Goal: Task Accomplishment & Management: Use online tool/utility

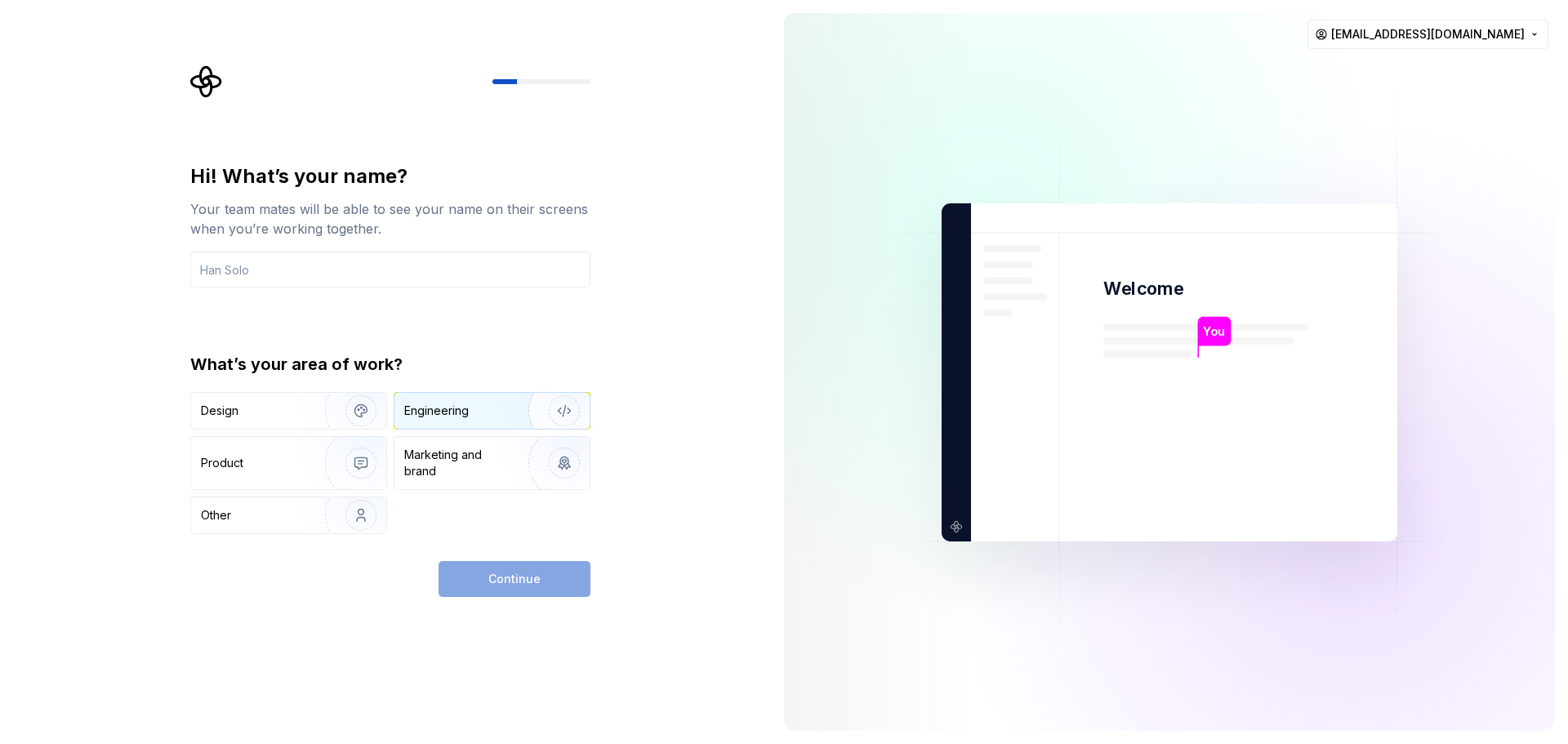
click at [479, 405] on div "Engineering" at bounding box center [469, 411] width 129 height 16
click at [498, 563] on div "Continue" at bounding box center [515, 579] width 152 height 36
click at [498, 579] on div "Continue" at bounding box center [515, 579] width 152 height 36
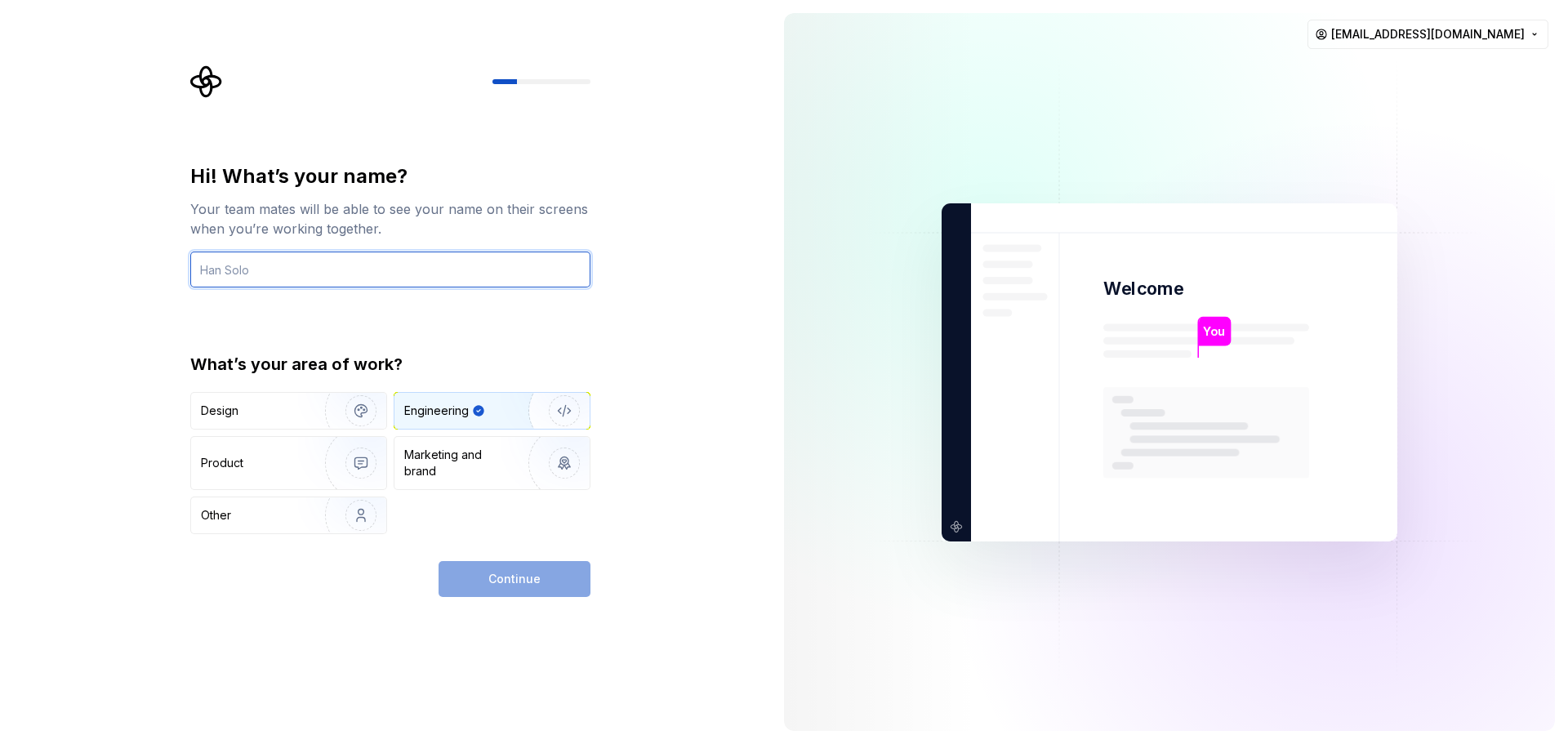
click at [340, 272] on input "text" at bounding box center [390, 270] width 400 height 36
type input "[PERSON_NAME]"
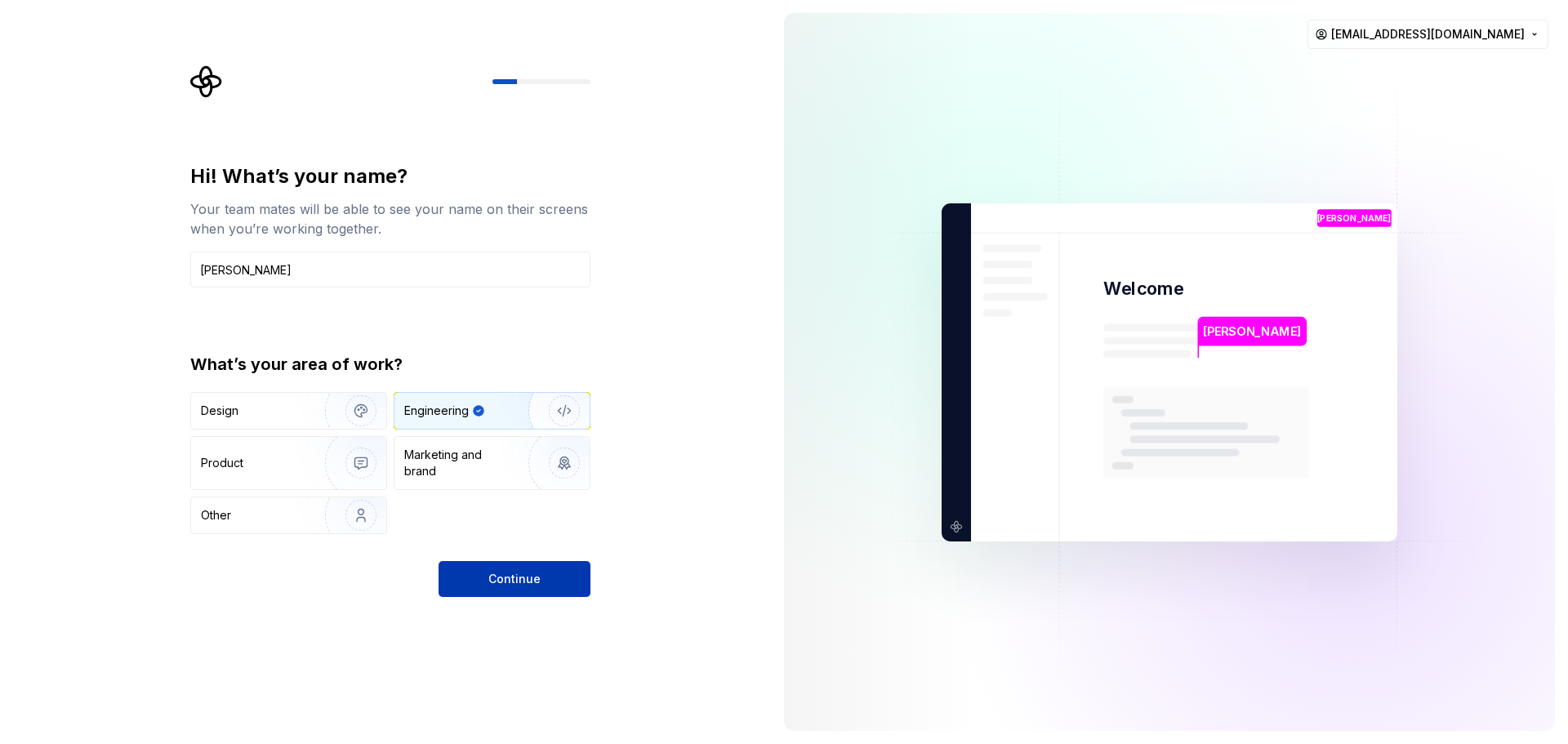
click at [519, 565] on button "Continue" at bounding box center [515, 579] width 152 height 36
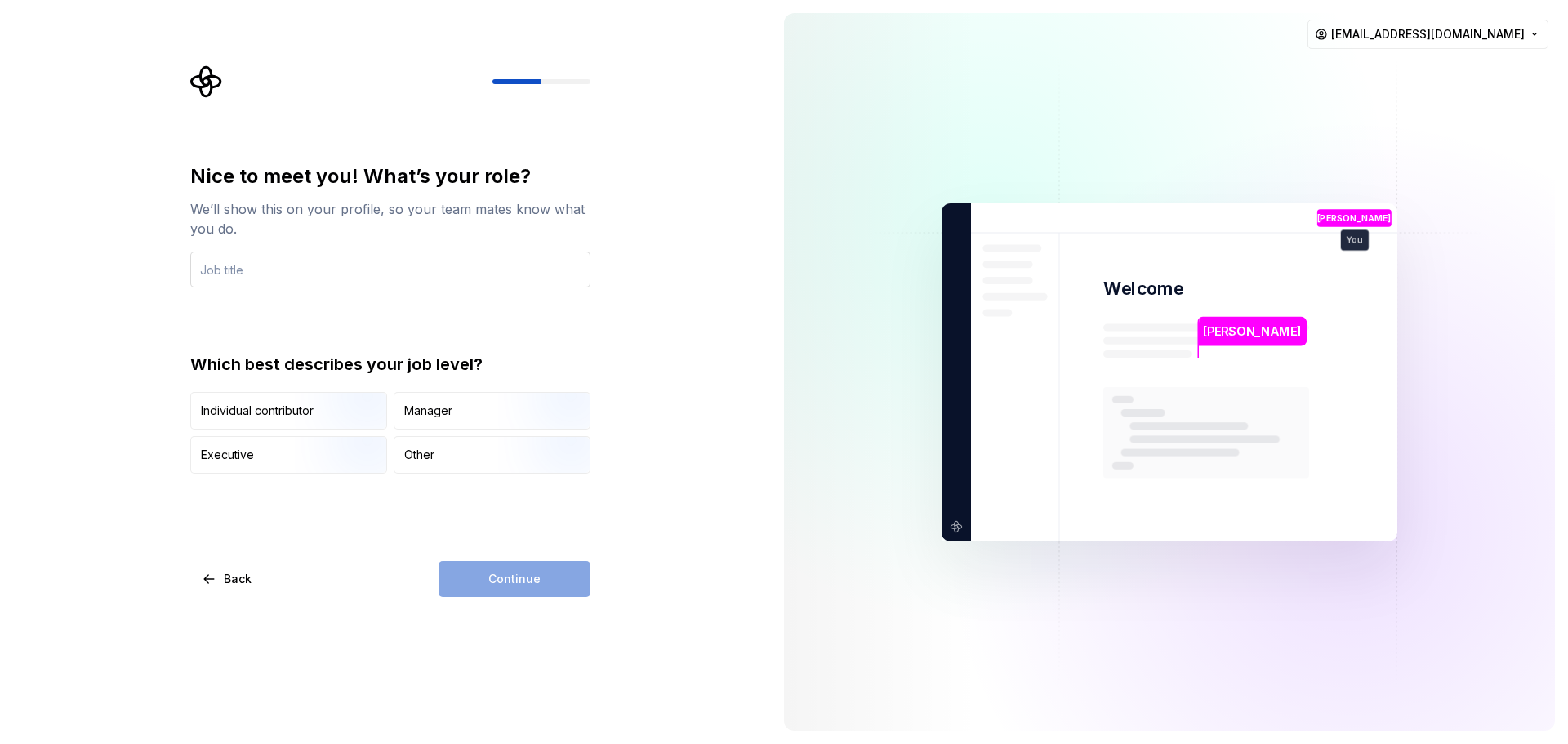
click at [244, 282] on input "text" at bounding box center [390, 270] width 400 height 36
click at [330, 413] on img "button" at bounding box center [347, 431] width 104 height 110
click at [304, 270] on input "text" at bounding box center [390, 270] width 400 height 36
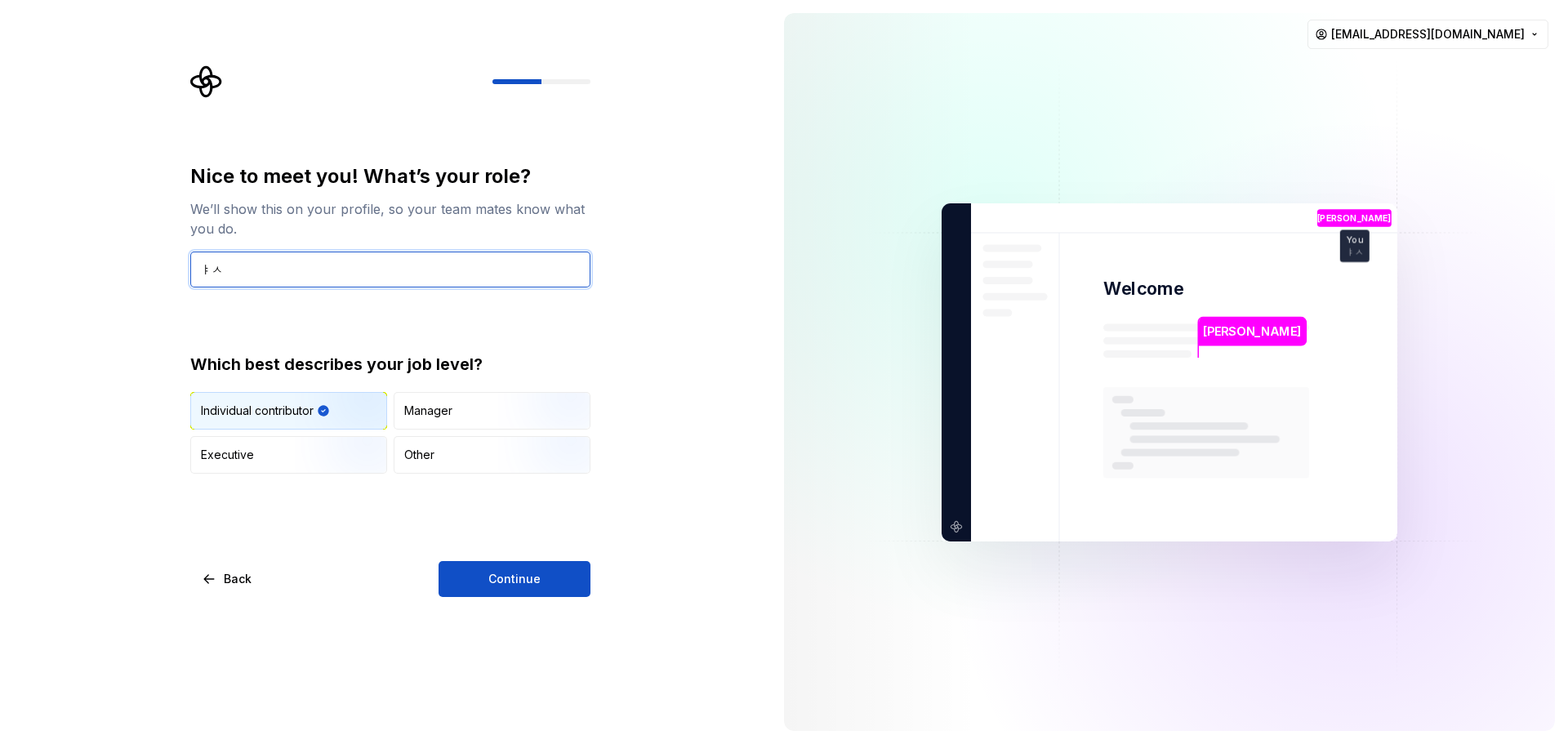
type input "ㅑ"
type input "developer"
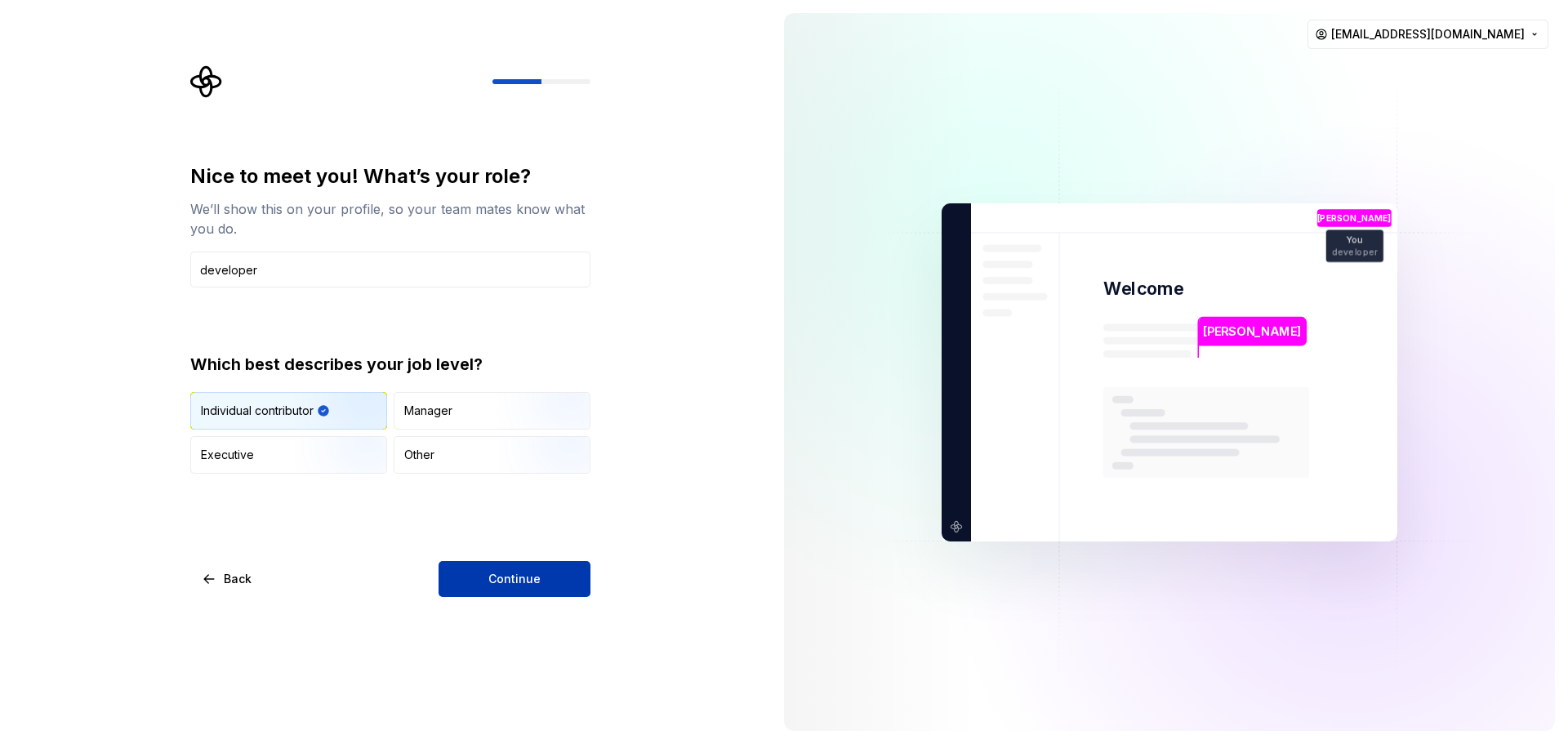
click at [477, 595] on button "Continue" at bounding box center [515, 579] width 152 height 36
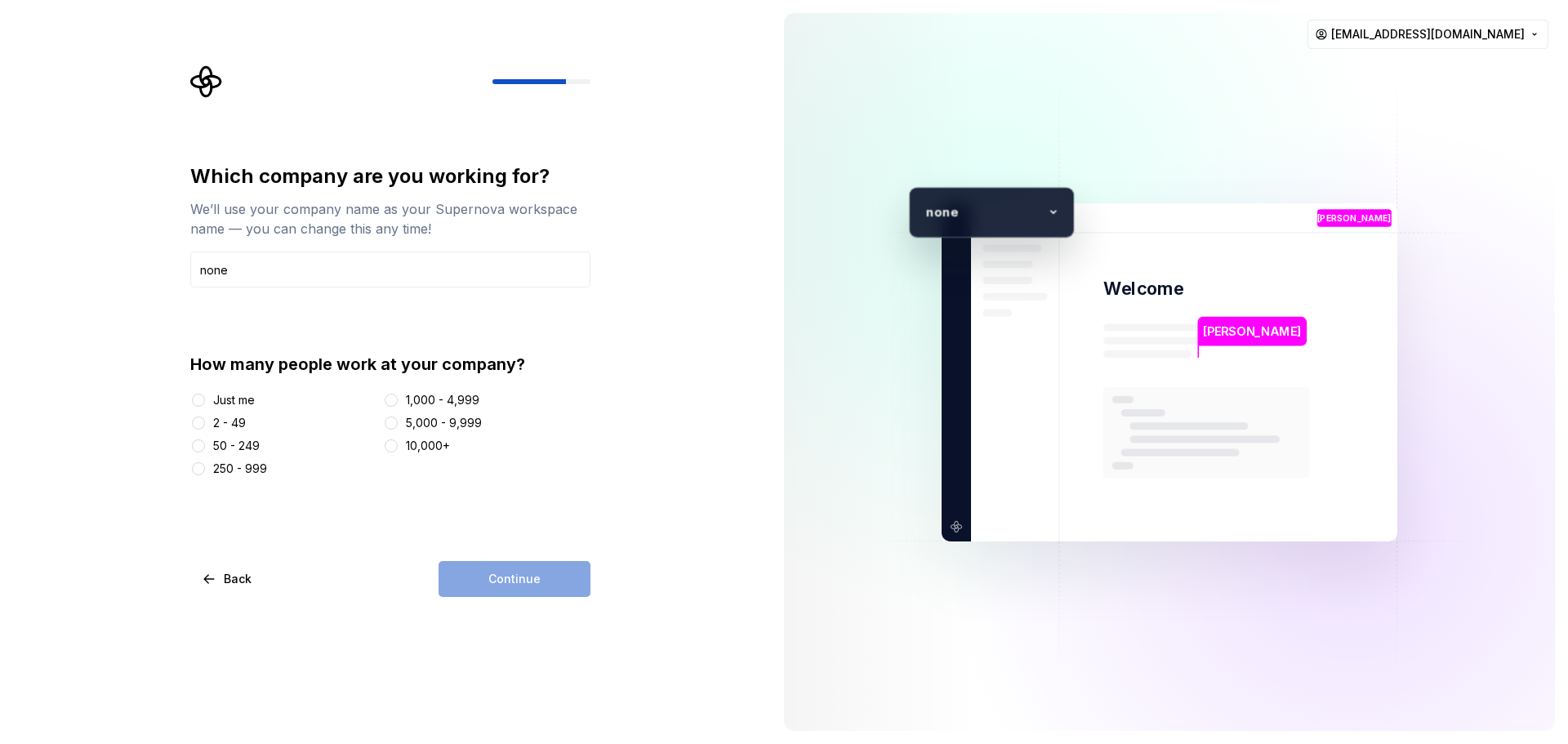
type input "none"
click at [253, 397] on div "Just me" at bounding box center [234, 400] width 42 height 16
click at [205, 397] on button "Just me" at bounding box center [198, 400] width 13 height 13
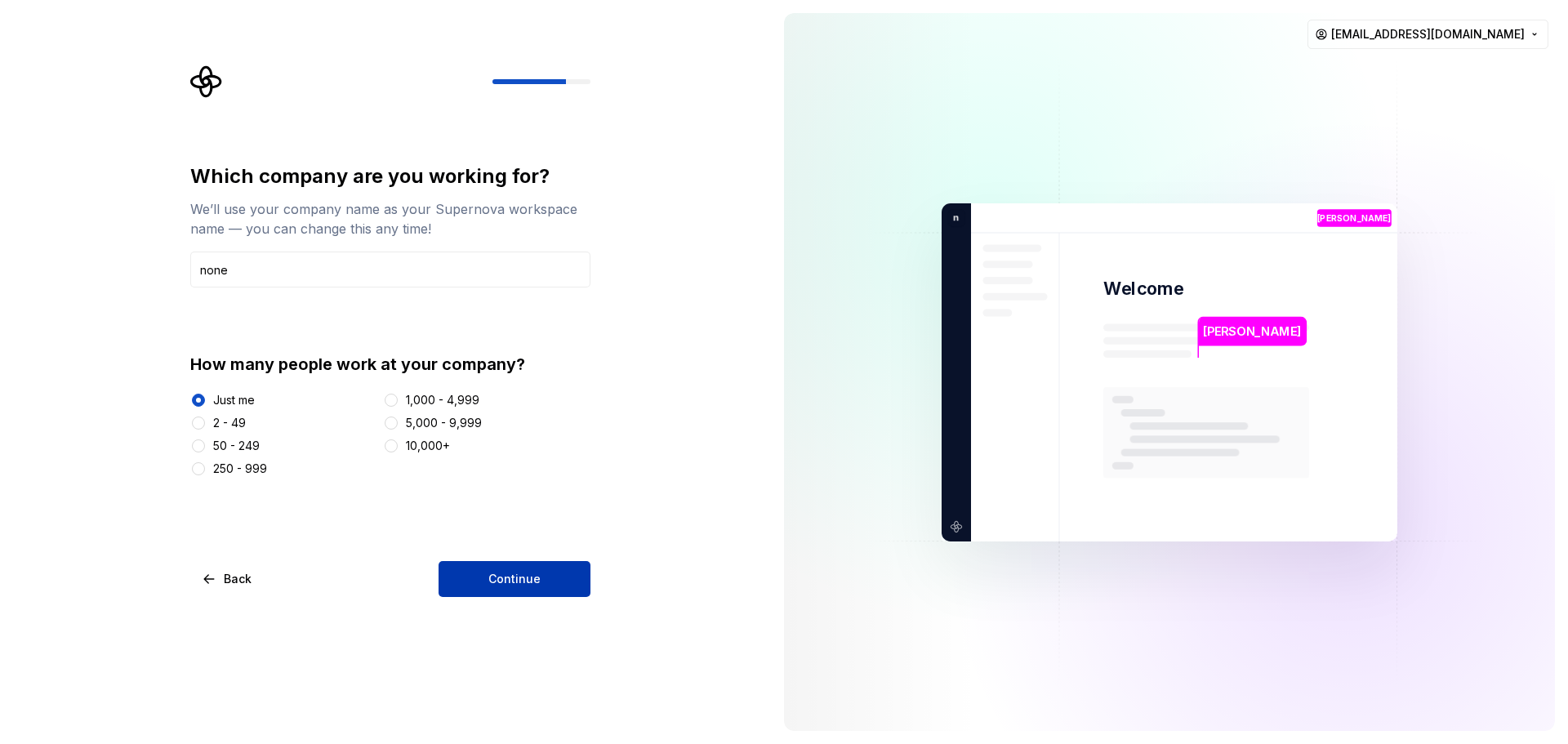
click at [535, 578] on span "Continue" at bounding box center [515, 579] width 53 height 16
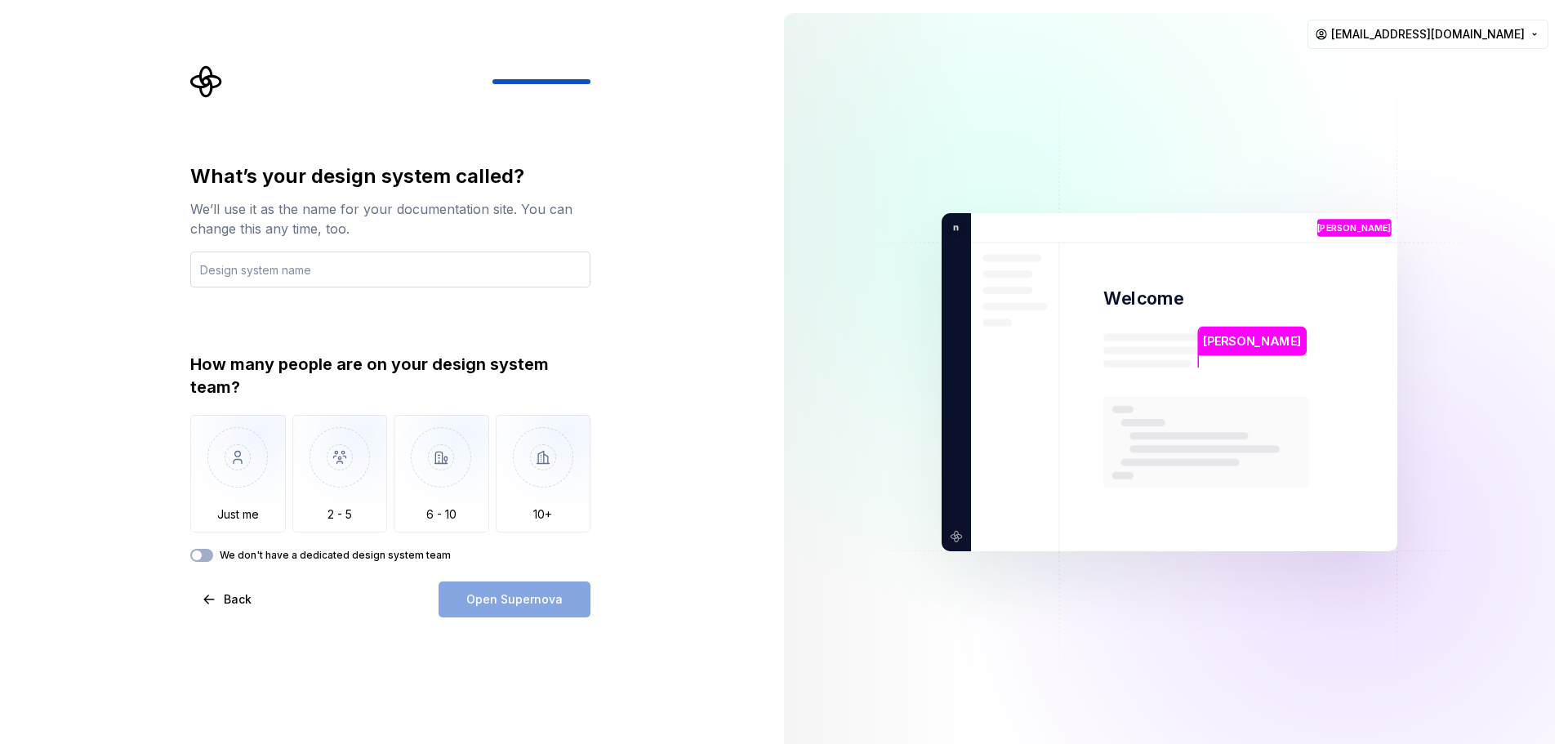
click at [305, 278] on input "text" at bounding box center [390, 270] width 400 height 36
click at [244, 452] on img "button" at bounding box center [238, 469] width 96 height 110
click at [312, 273] on input "text" at bounding box center [390, 270] width 400 height 36
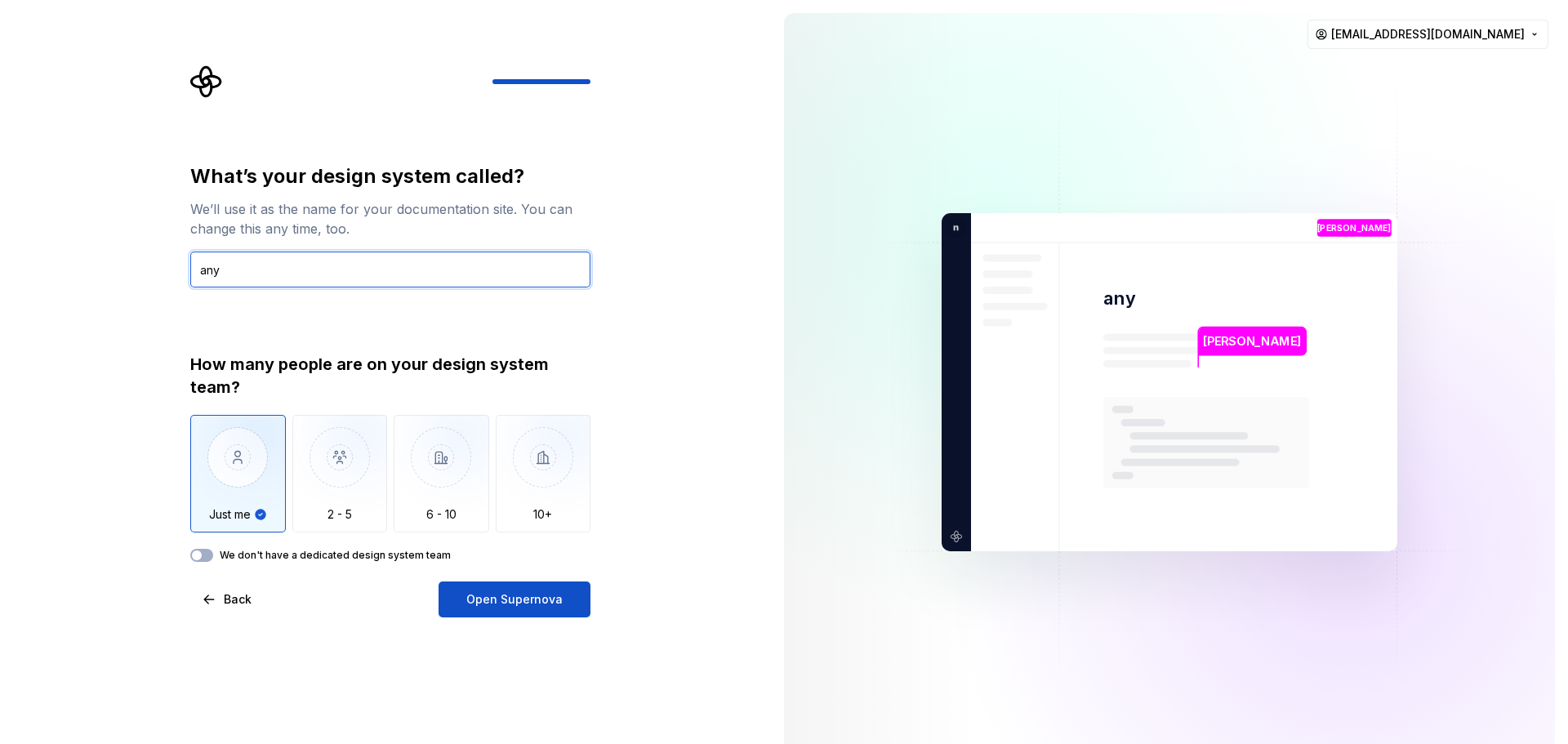
type input "any"
click at [360, 563] on div "What’s your design system called? We’ll use it as the name for your documentati…" at bounding box center [390, 390] width 400 height 454
click at [196, 555] on span "button" at bounding box center [196, 555] width 10 height 10
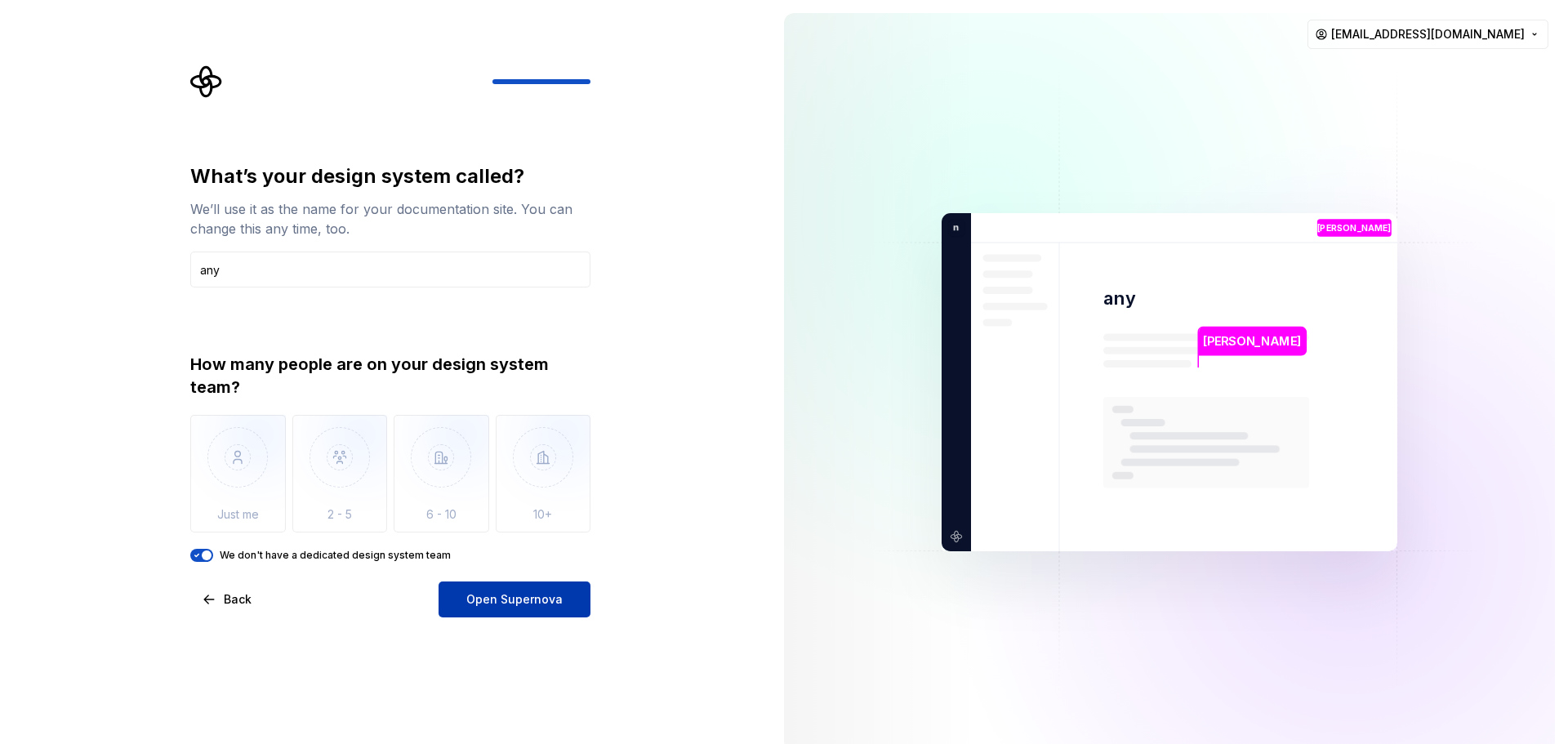
click at [483, 606] on span "Open Supernova" at bounding box center [514, 599] width 96 height 16
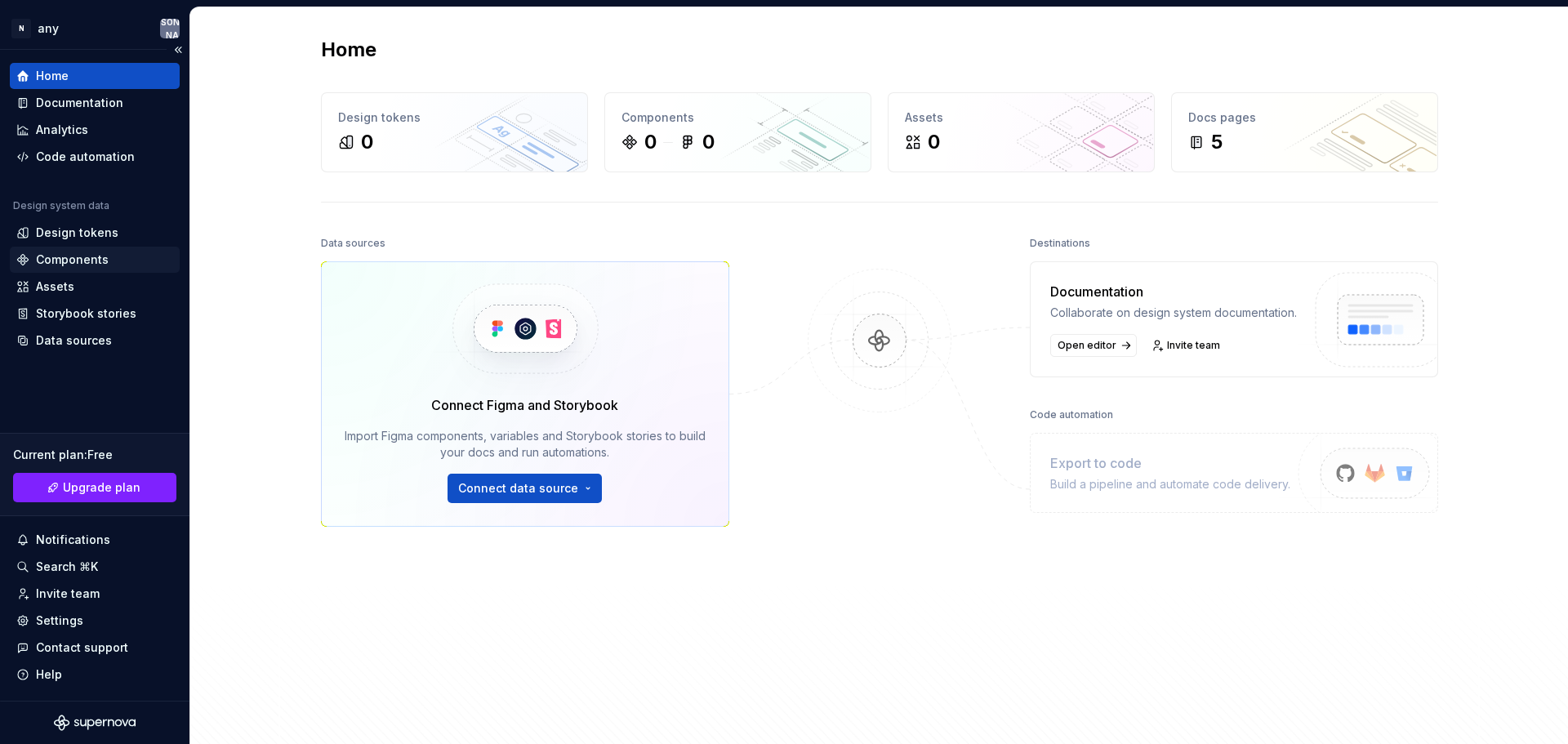
click at [96, 267] on div "Components" at bounding box center [72, 260] width 72 height 16
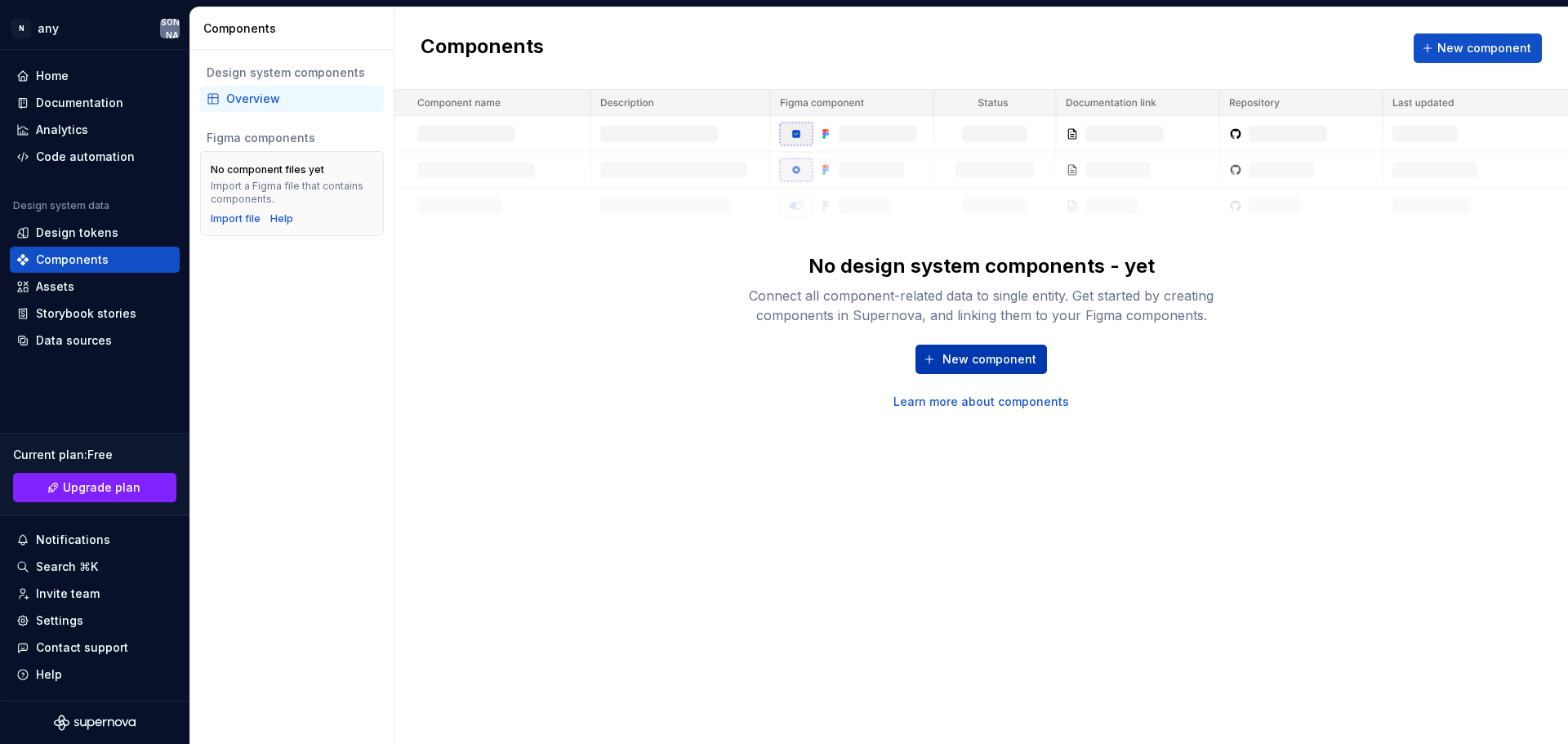
click at [991, 371] on button "New component" at bounding box center [981, 359] width 131 height 29
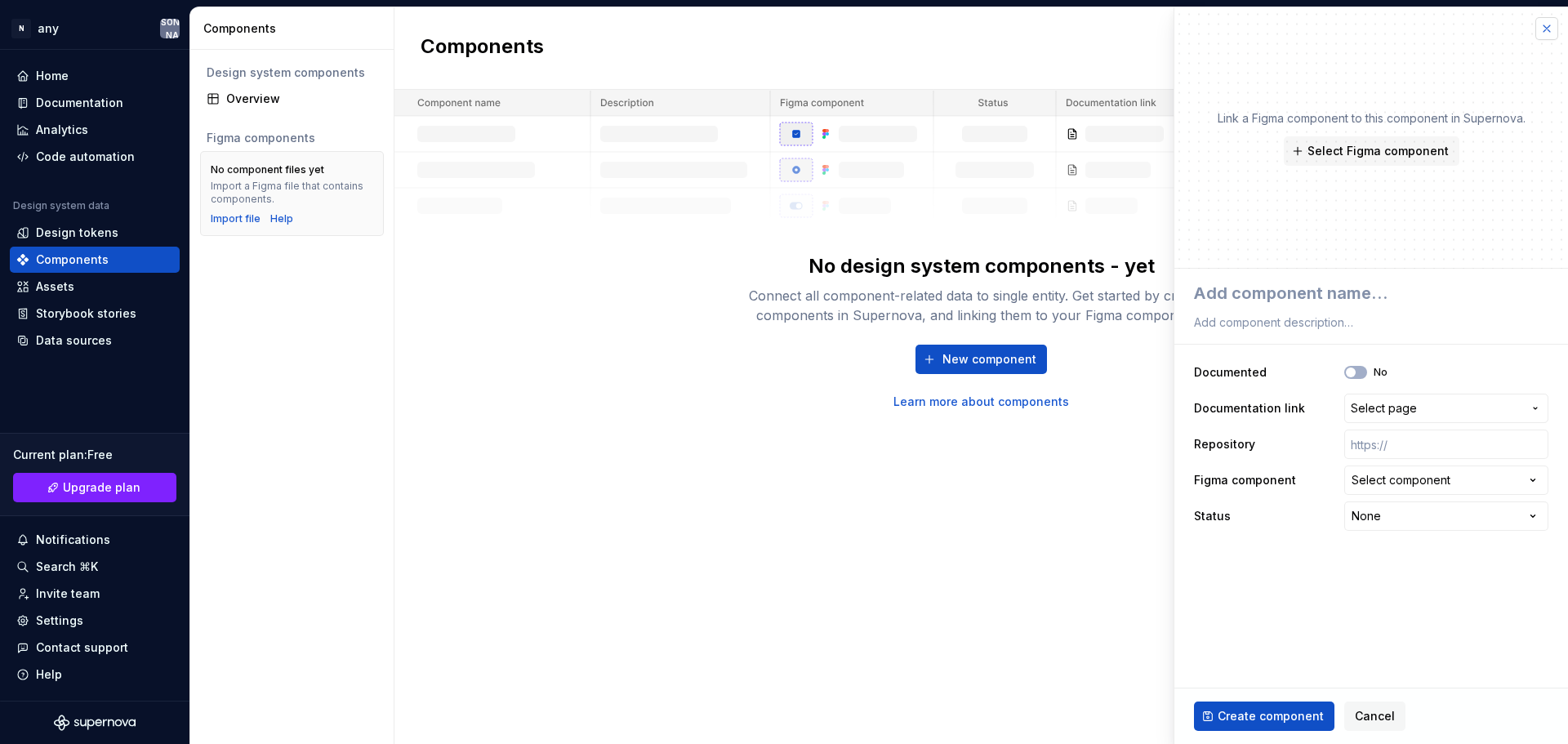
click at [1541, 33] on button "button" at bounding box center [1546, 28] width 23 height 23
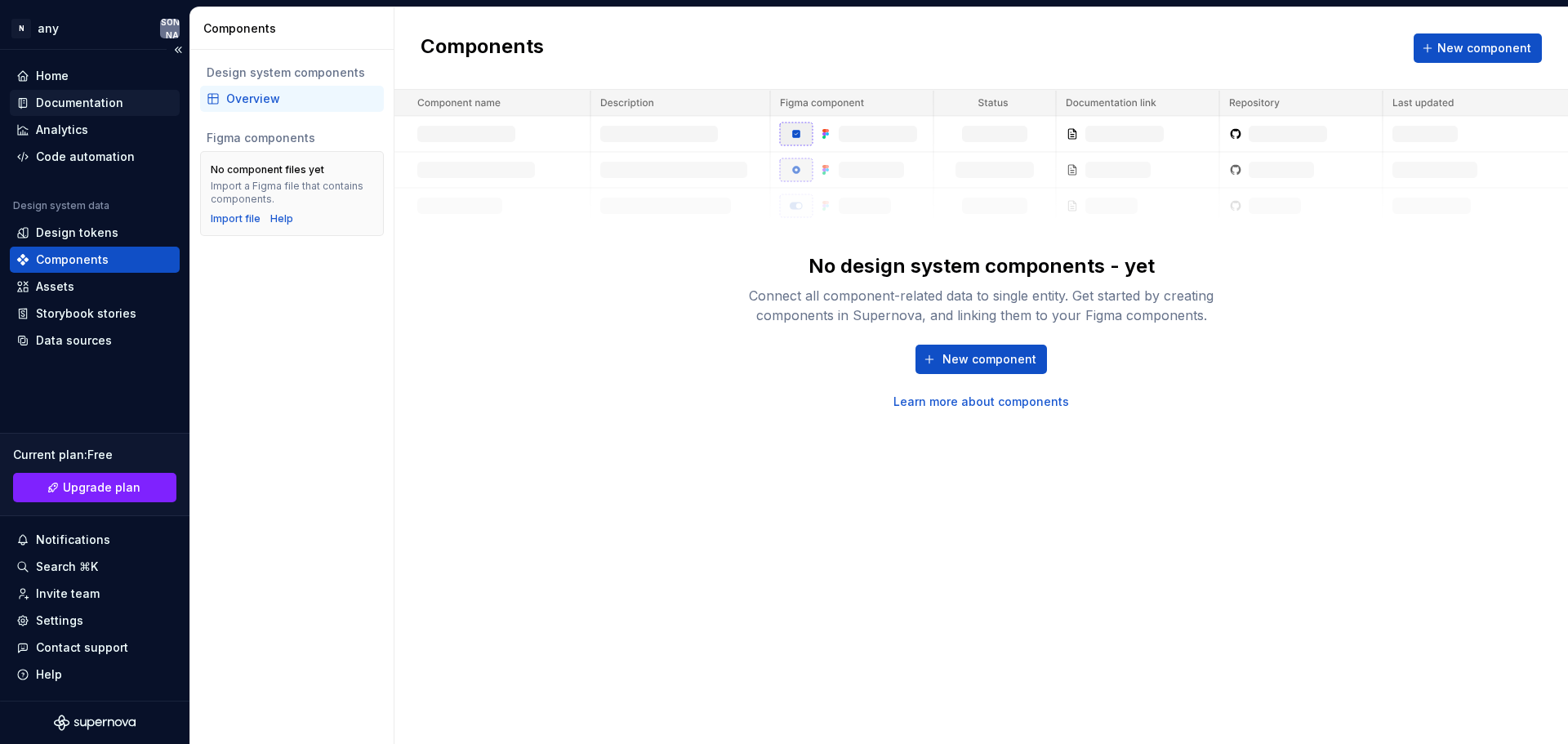
click at [81, 100] on div "Documentation" at bounding box center [80, 103] width 88 height 16
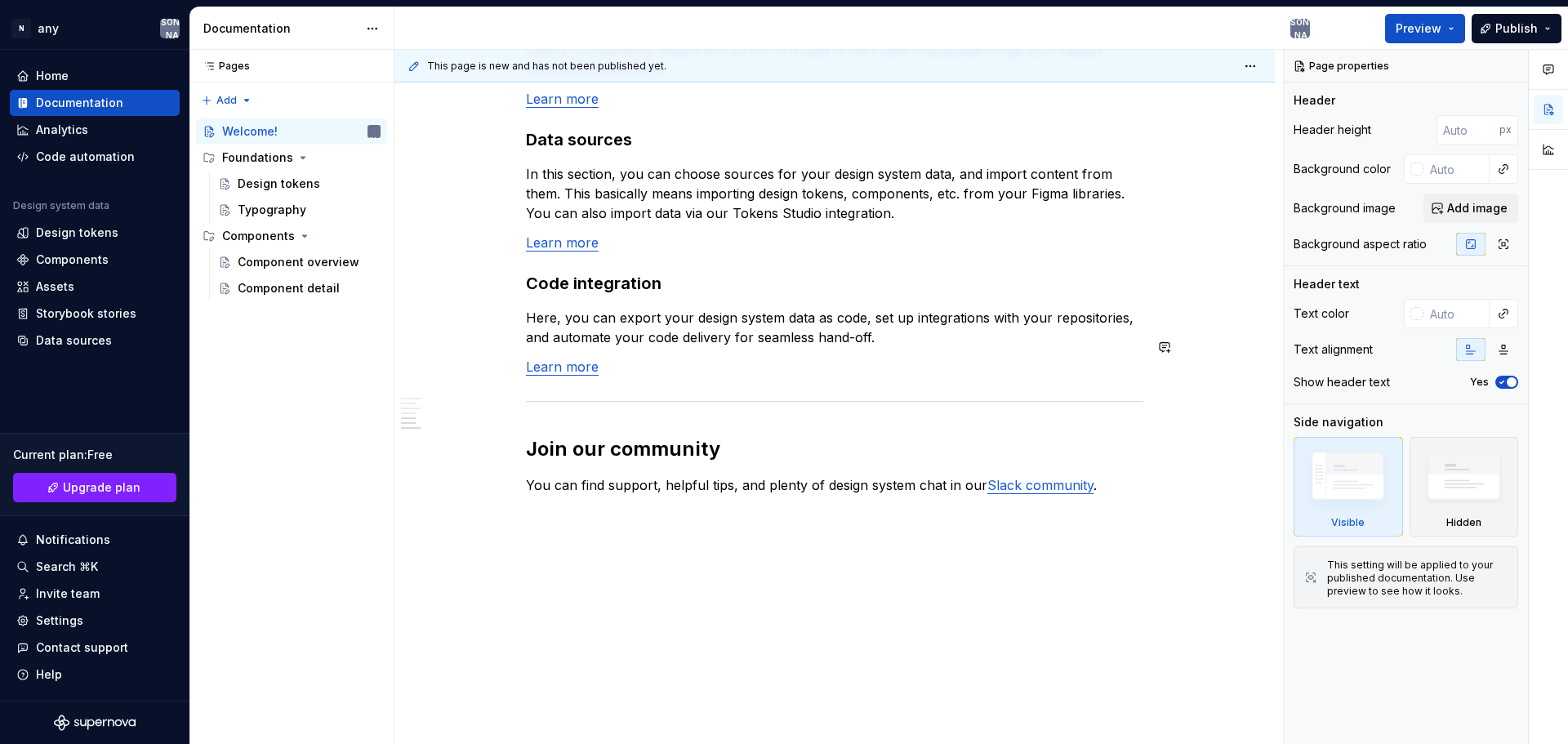
scroll to position [1319, 0]
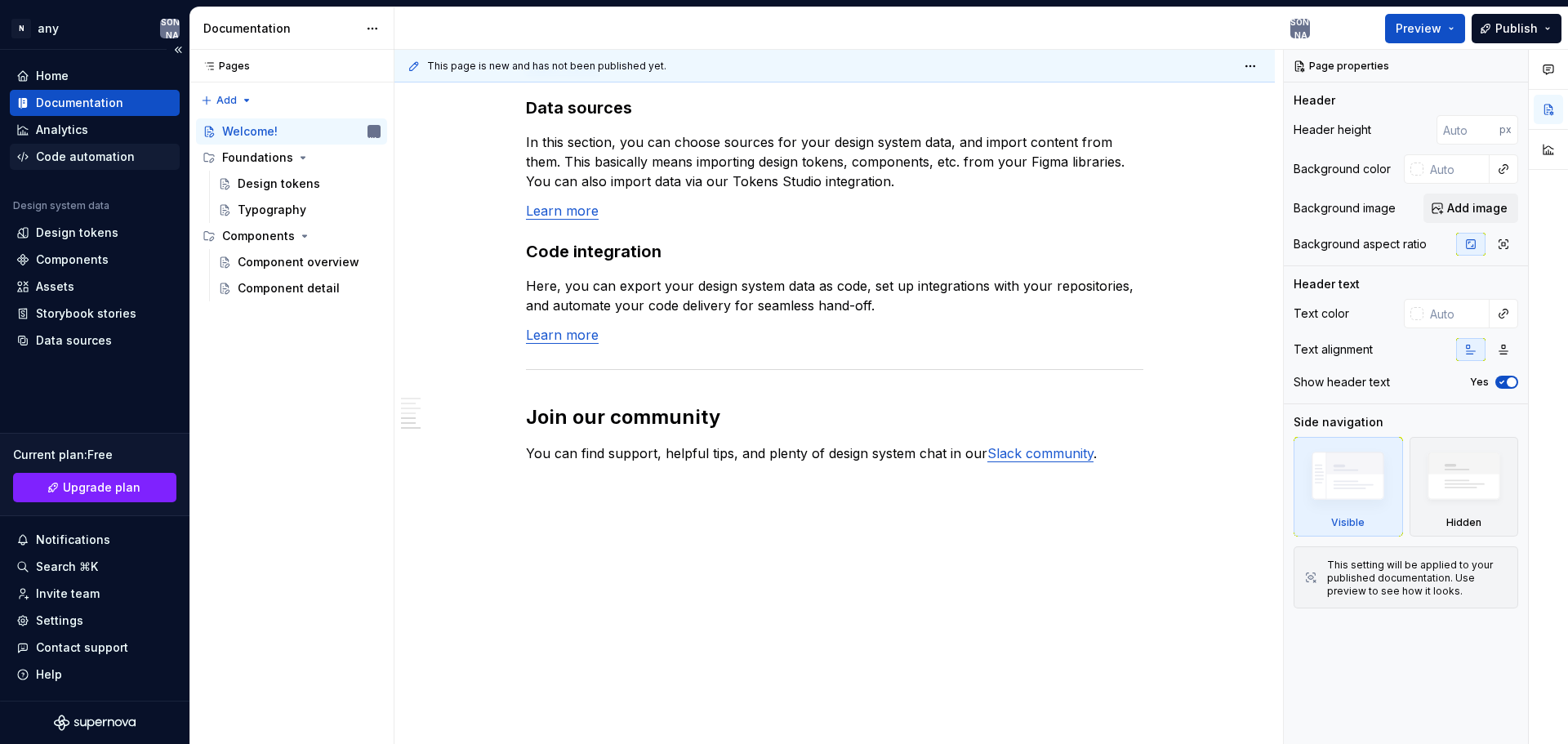
click at [81, 155] on div "Code automation" at bounding box center [85, 157] width 99 height 16
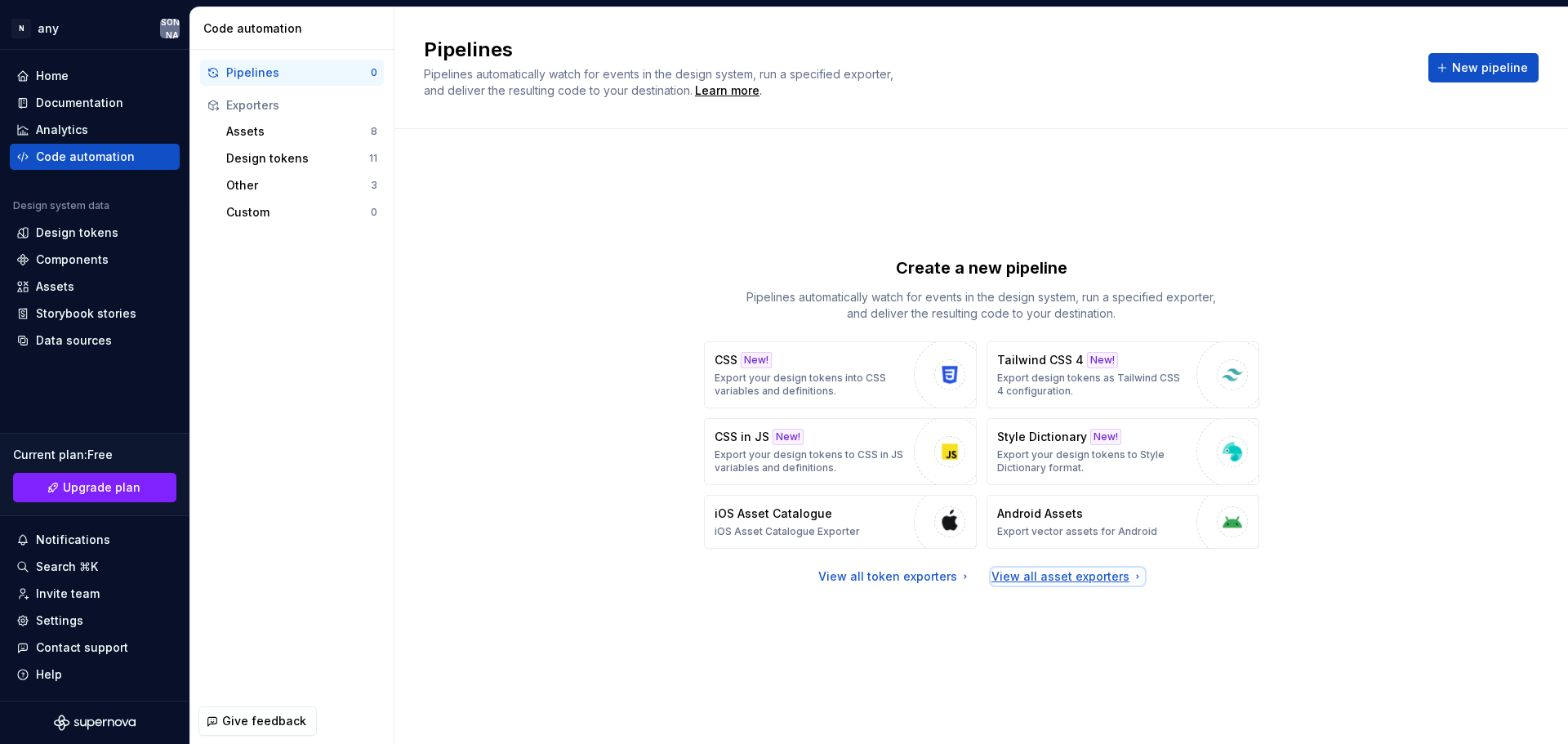
click at [1018, 583] on div "View all asset exporters" at bounding box center [1067, 577] width 153 height 16
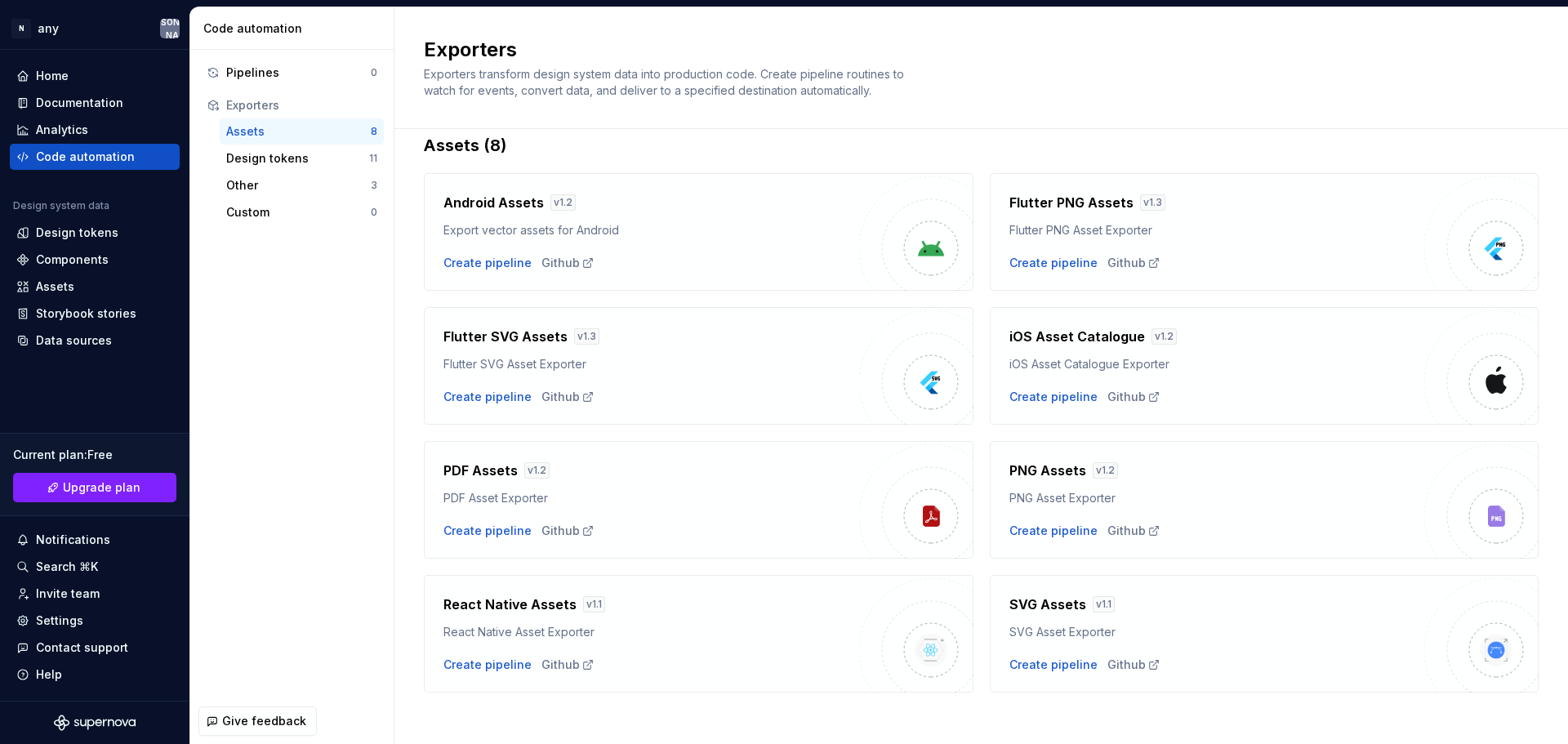
scroll to position [35, 0]
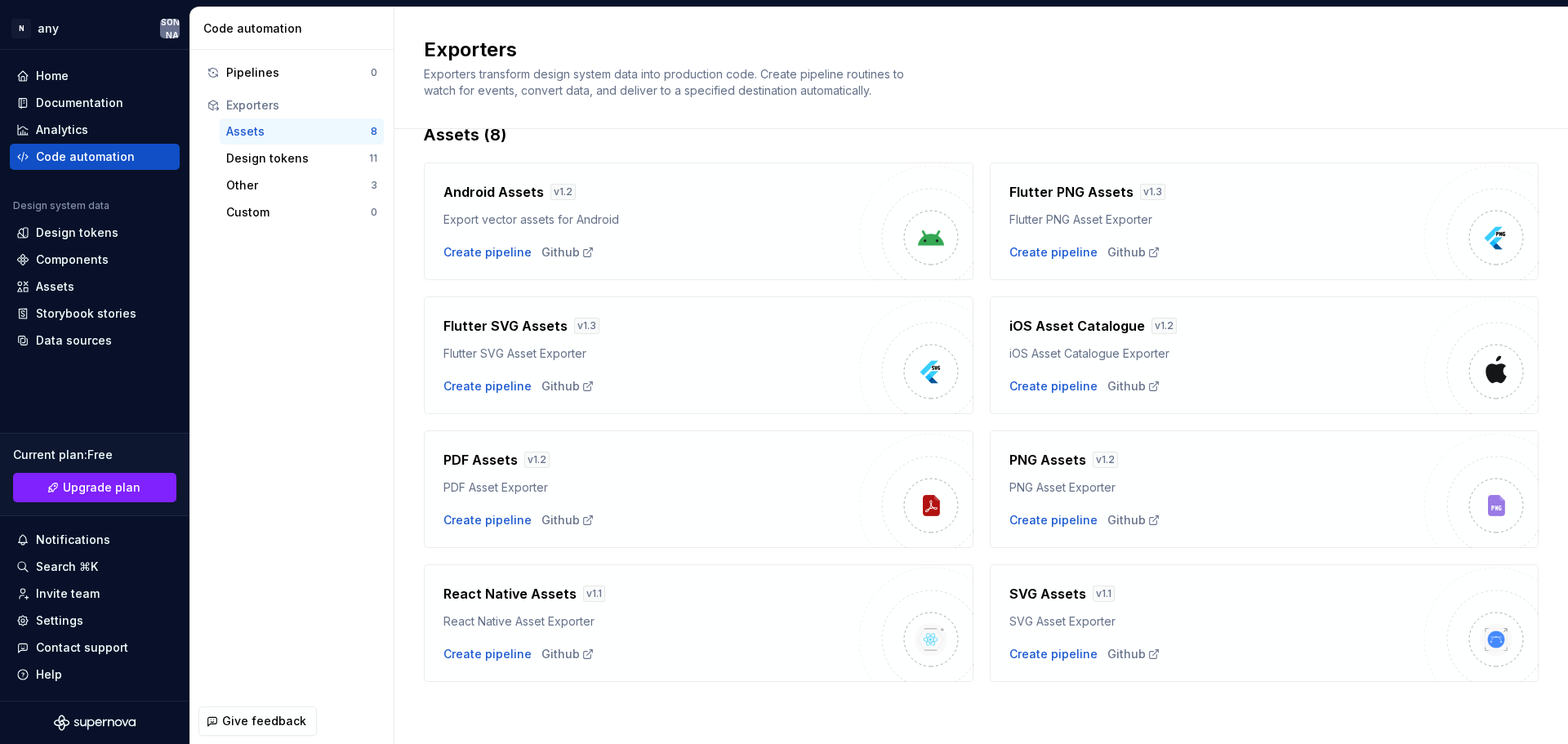
click at [490, 324] on h4 "Flutter SVG Assets" at bounding box center [505, 326] width 124 height 20
click at [272, 181] on div "Other" at bounding box center [299, 186] width 145 height 16
click at [280, 163] on div "Design tokens" at bounding box center [298, 158] width 143 height 16
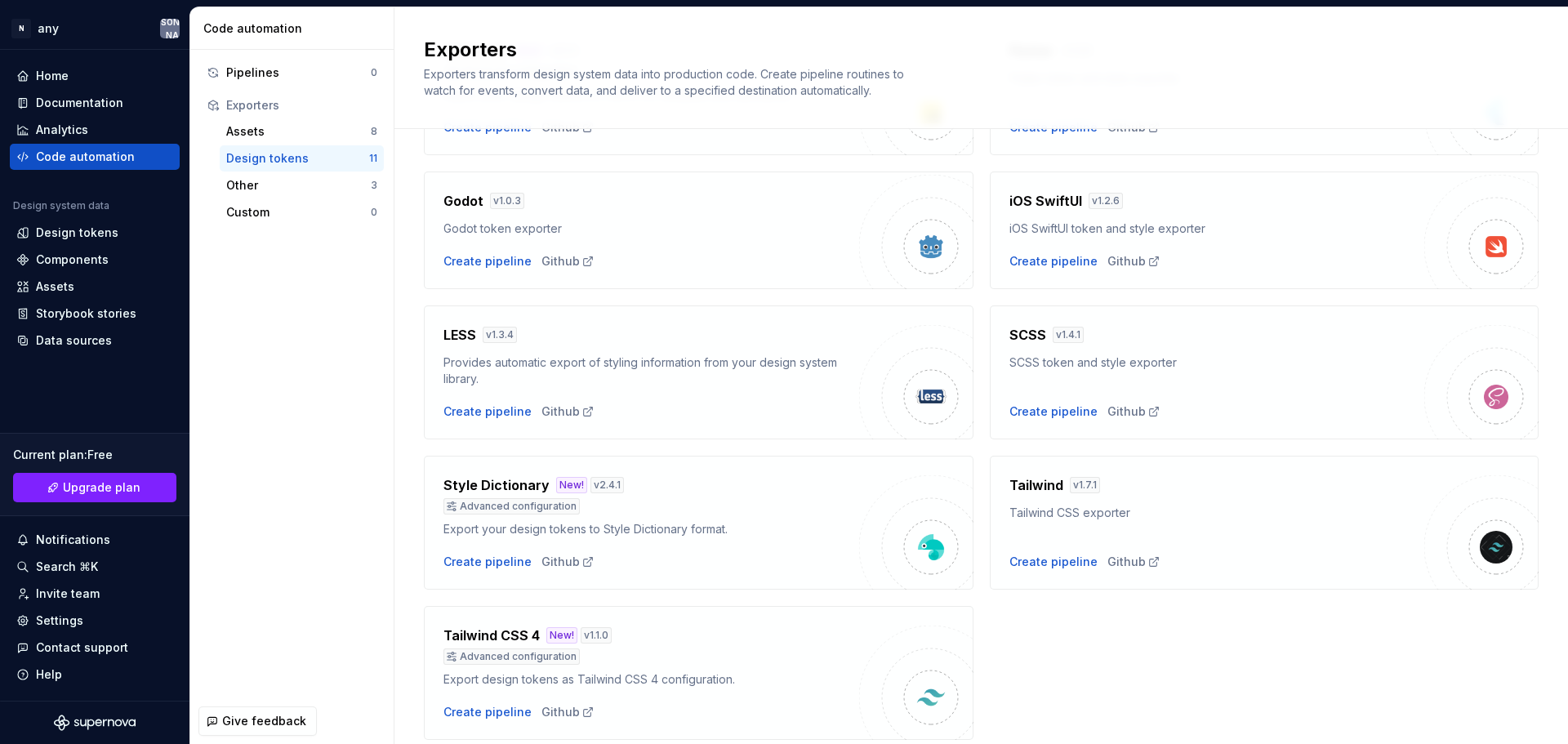
scroll to position [385, 0]
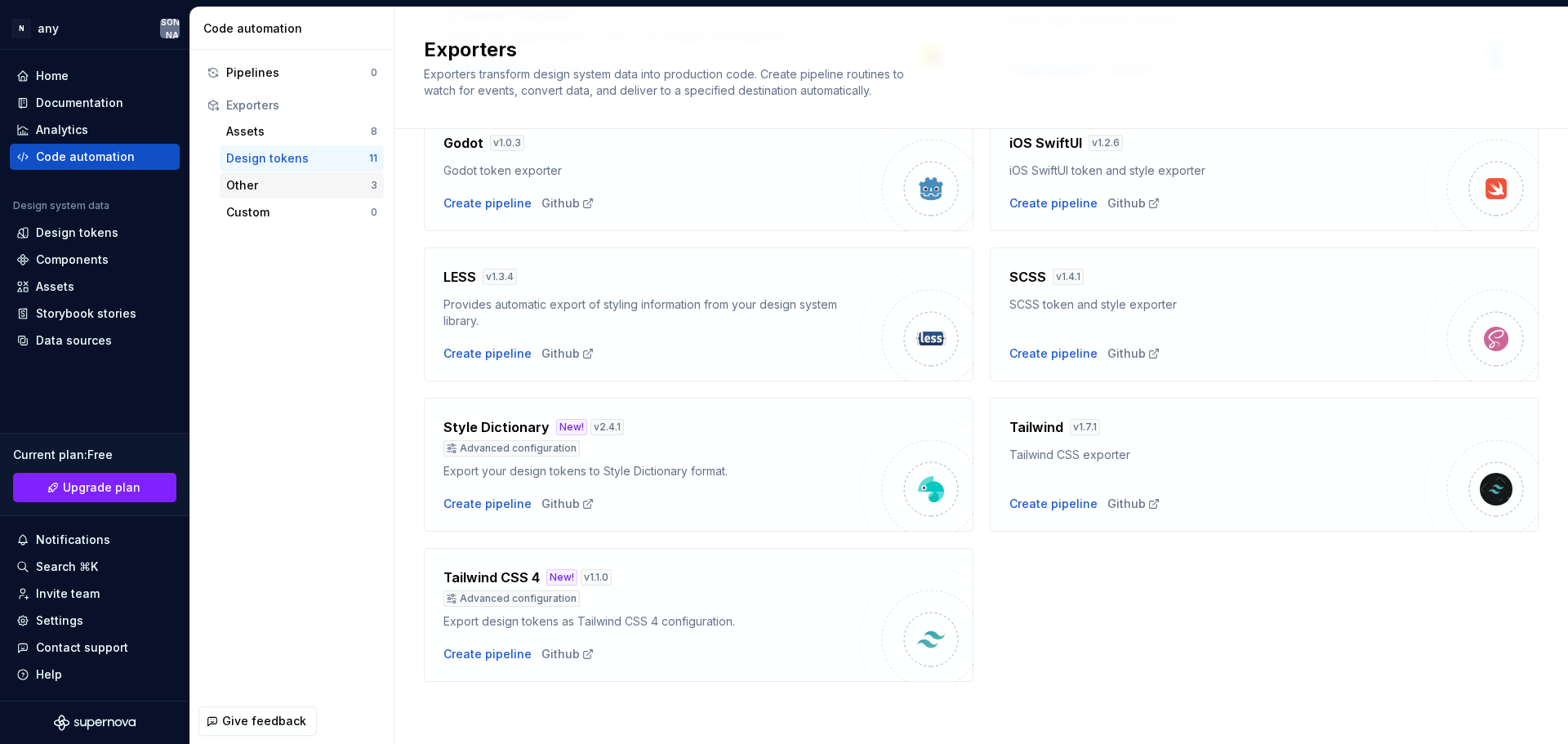
click at [244, 186] on div "Other" at bounding box center [299, 186] width 145 height 16
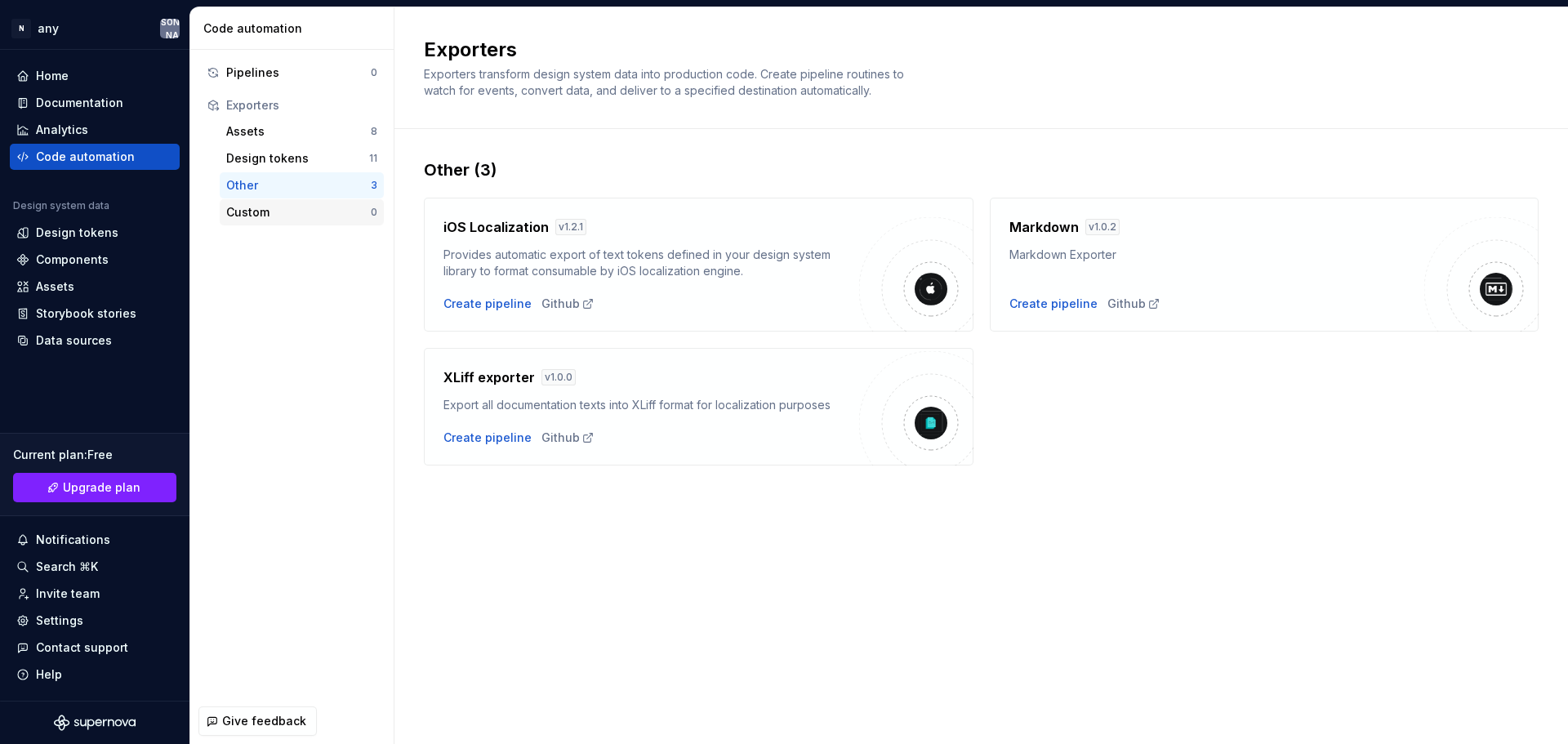
click at [253, 220] on div "Custom" at bounding box center [299, 213] width 145 height 16
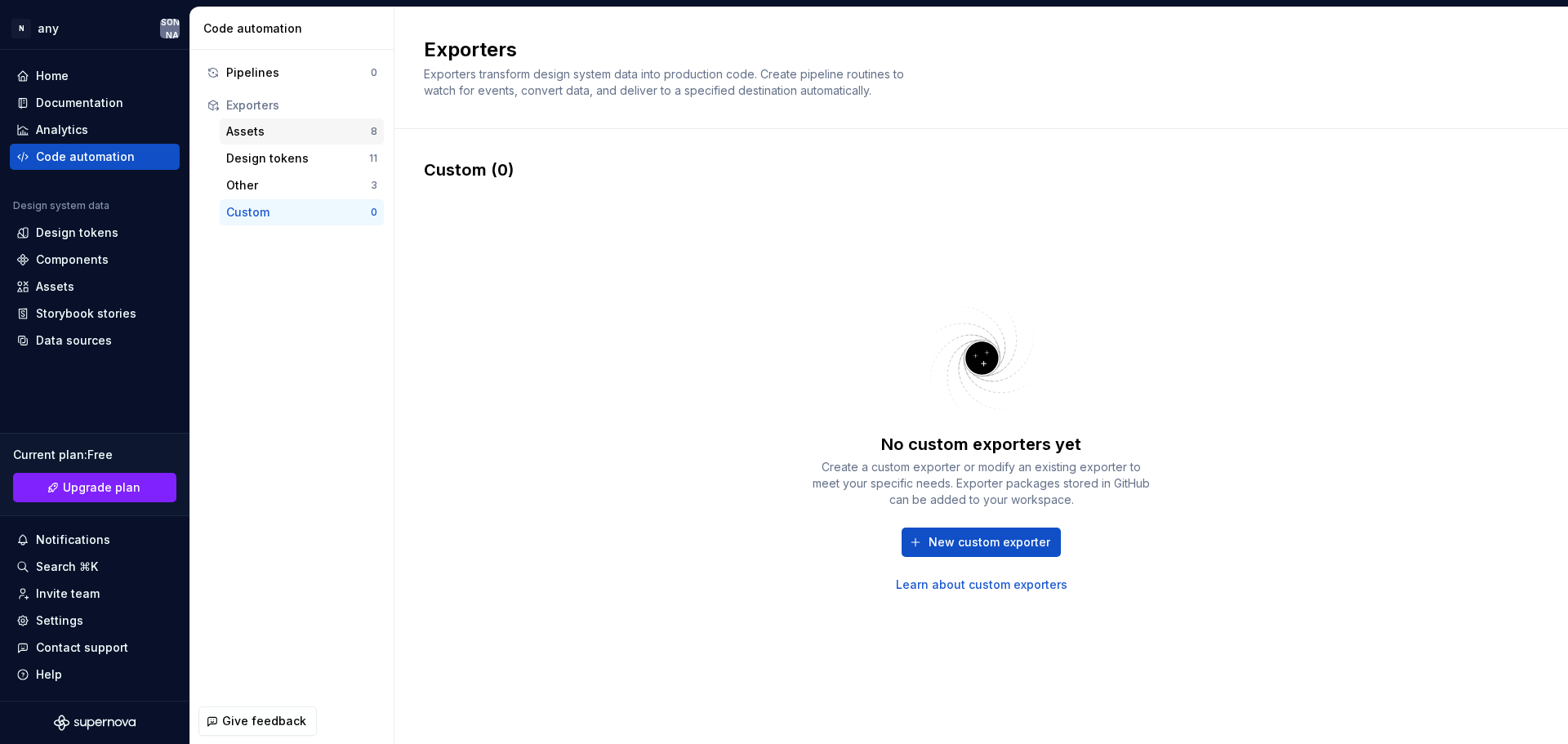
click at [282, 135] on div "Assets" at bounding box center [299, 131] width 145 height 16
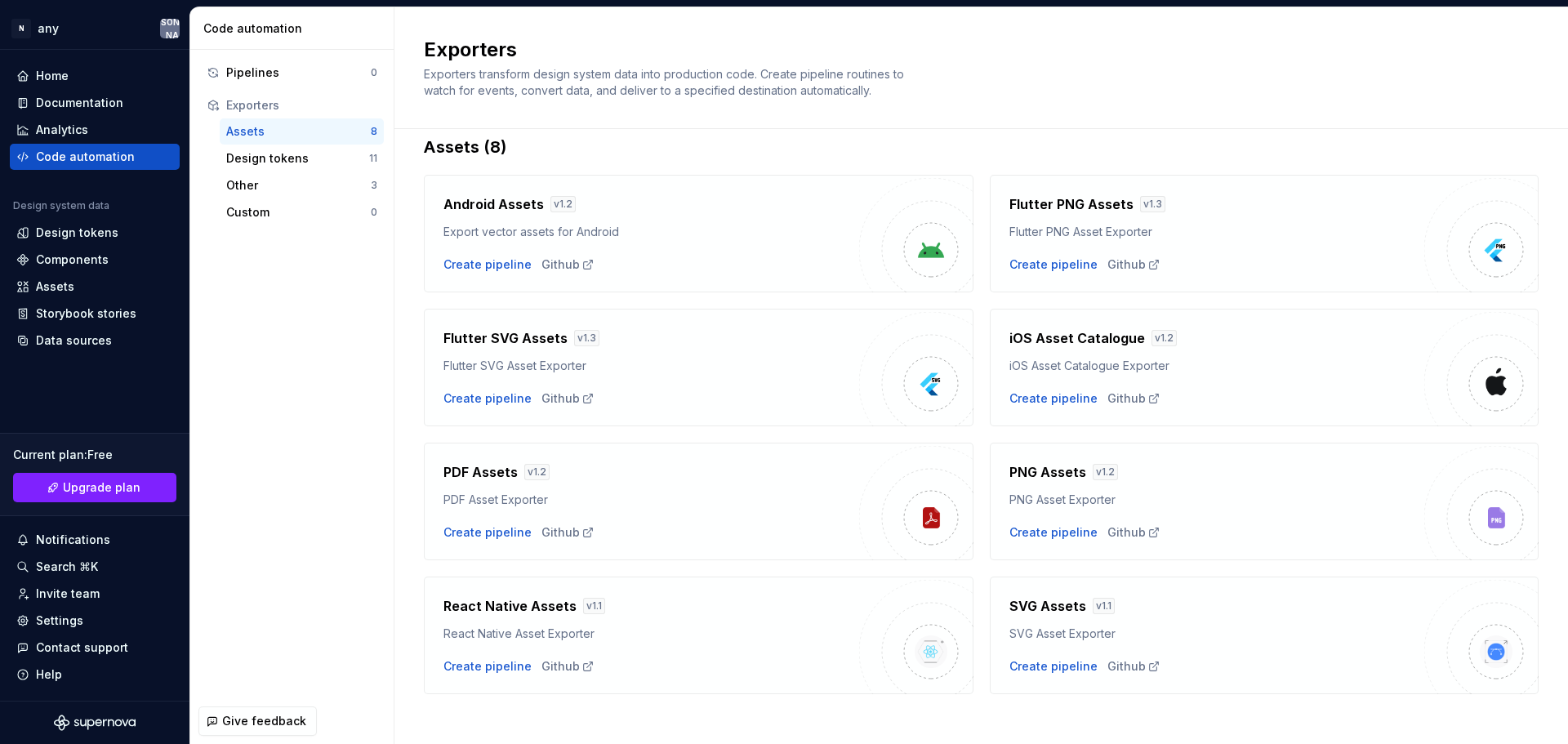
scroll to position [35, 0]
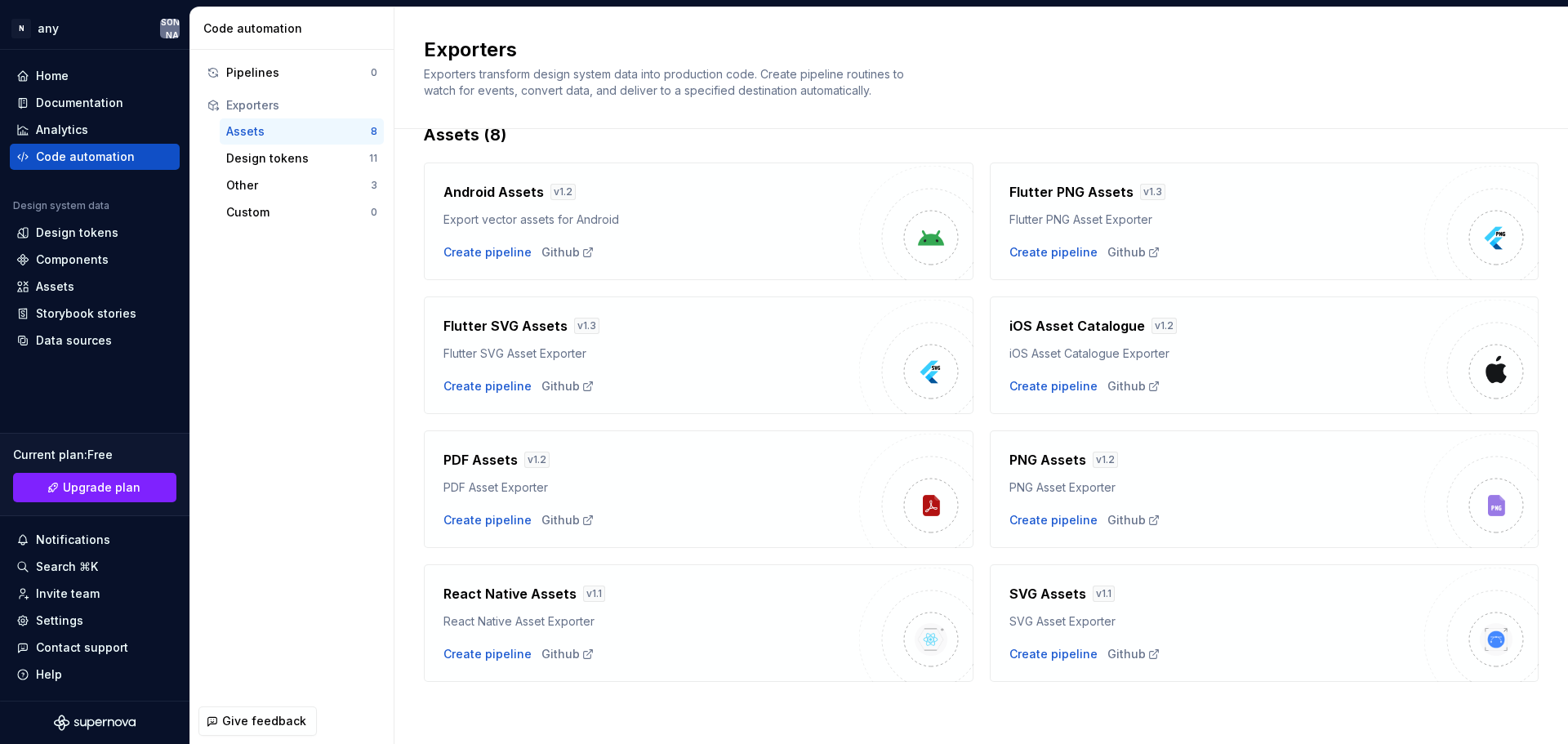
drag, startPoint x: 521, startPoint y: 314, endPoint x: 522, endPoint y: 324, distance: 10.0
click at [522, 315] on div "Flutter SVG Assets v 1.3 Flutter SVG Asset Exporter Create pipeline Github" at bounding box center [698, 356] width 550 height 118
click at [522, 328] on h4 "Flutter SVG Assets" at bounding box center [505, 326] width 124 height 20
click at [244, 72] on div "Pipelines" at bounding box center [299, 72] width 145 height 16
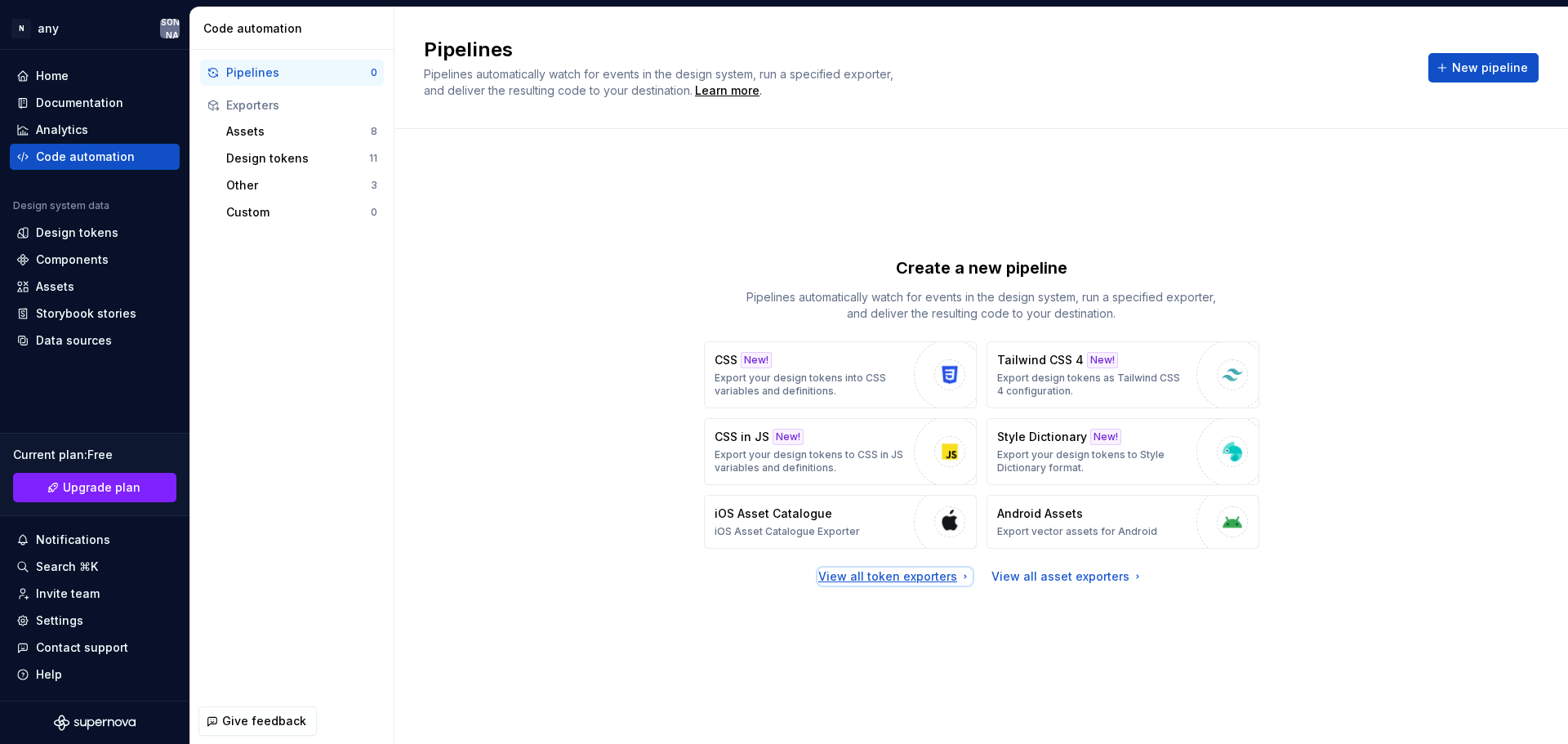
click at [922, 573] on div "View all token exporters" at bounding box center [895, 577] width 154 height 16
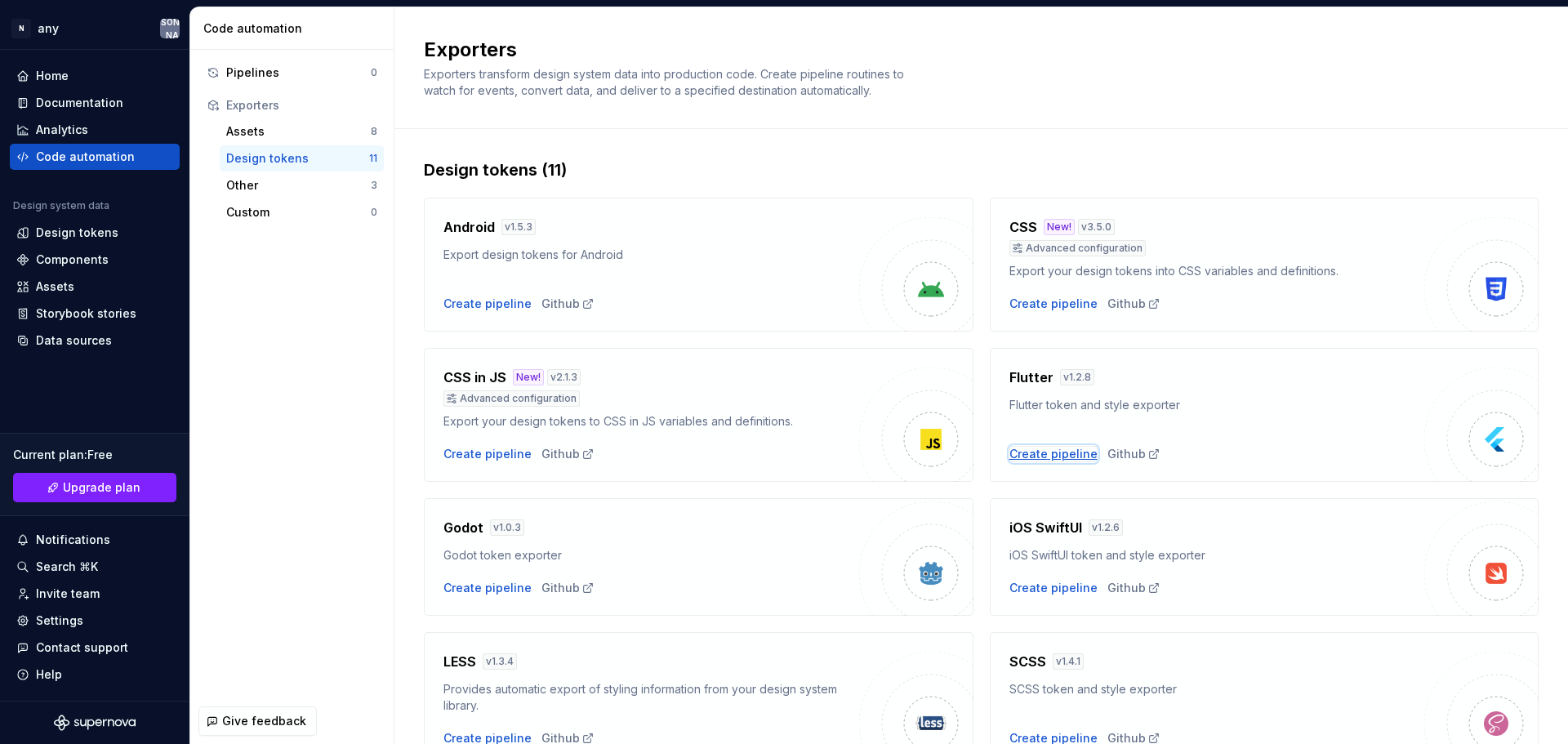
click at [1034, 455] on div "Create pipeline" at bounding box center [1053, 454] width 88 height 16
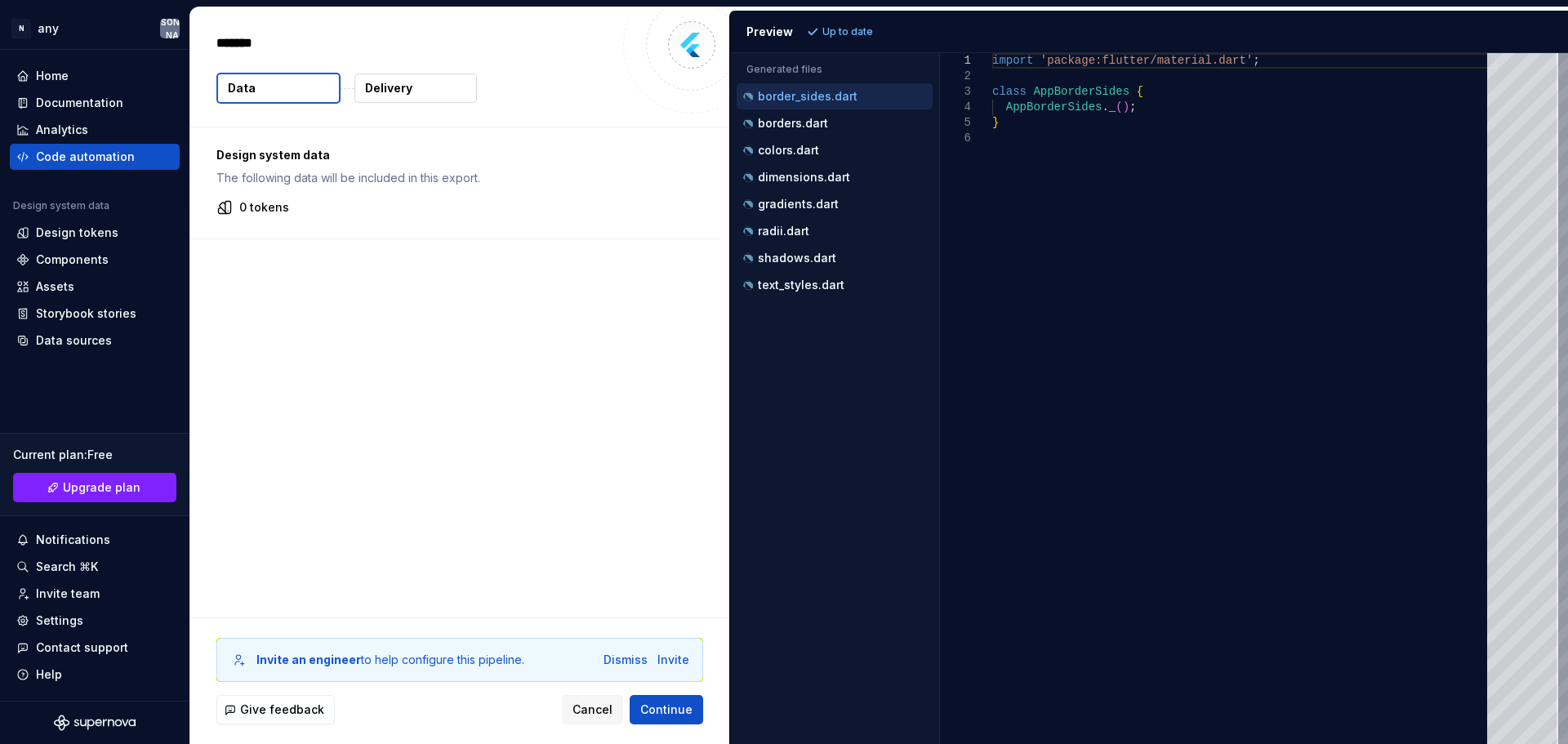
type textarea "*"
click at [789, 126] on p "borders.dart" at bounding box center [793, 123] width 71 height 13
click at [770, 33] on div "Preview" at bounding box center [770, 32] width 46 height 16
click at [824, 35] on p "Up to date" at bounding box center [848, 32] width 51 height 13
click at [683, 54] on img at bounding box center [692, 45] width 33 height 33
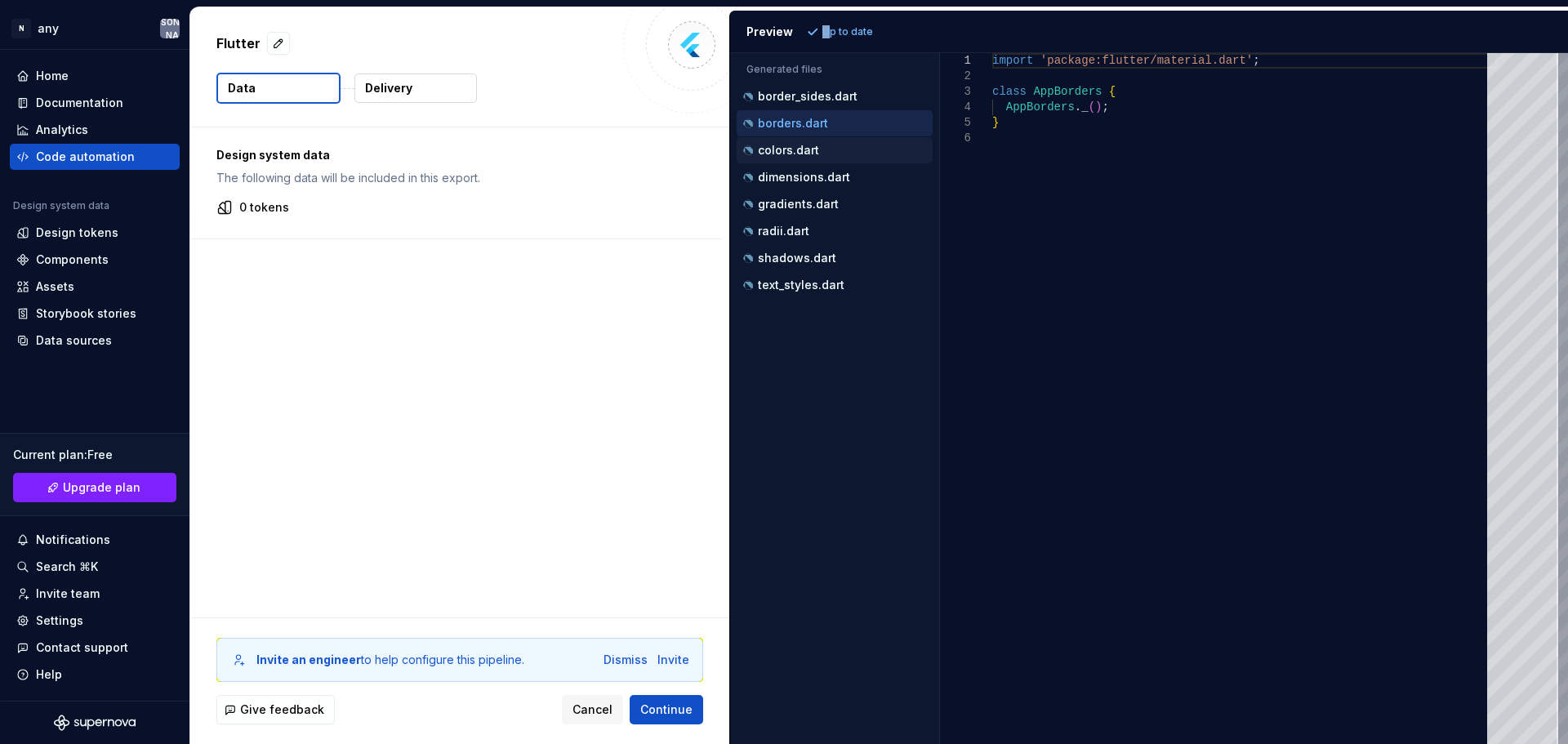
click at [799, 147] on p "colors.dart" at bounding box center [789, 150] width 62 height 13
click at [801, 171] on p "dimensions.dart" at bounding box center [804, 177] width 92 height 13
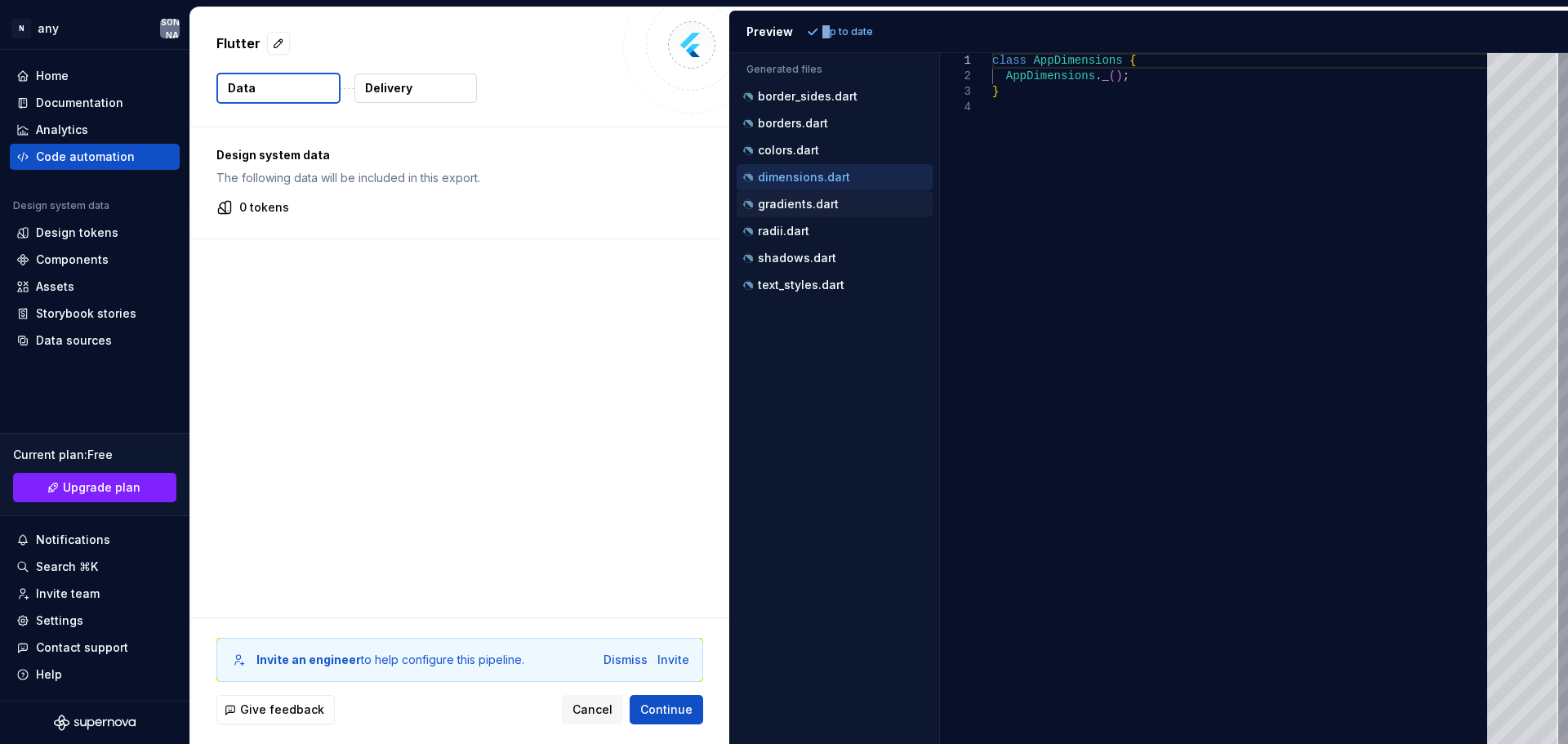
click at [802, 197] on div "gradients.dart" at bounding box center [837, 205] width 193 height 16
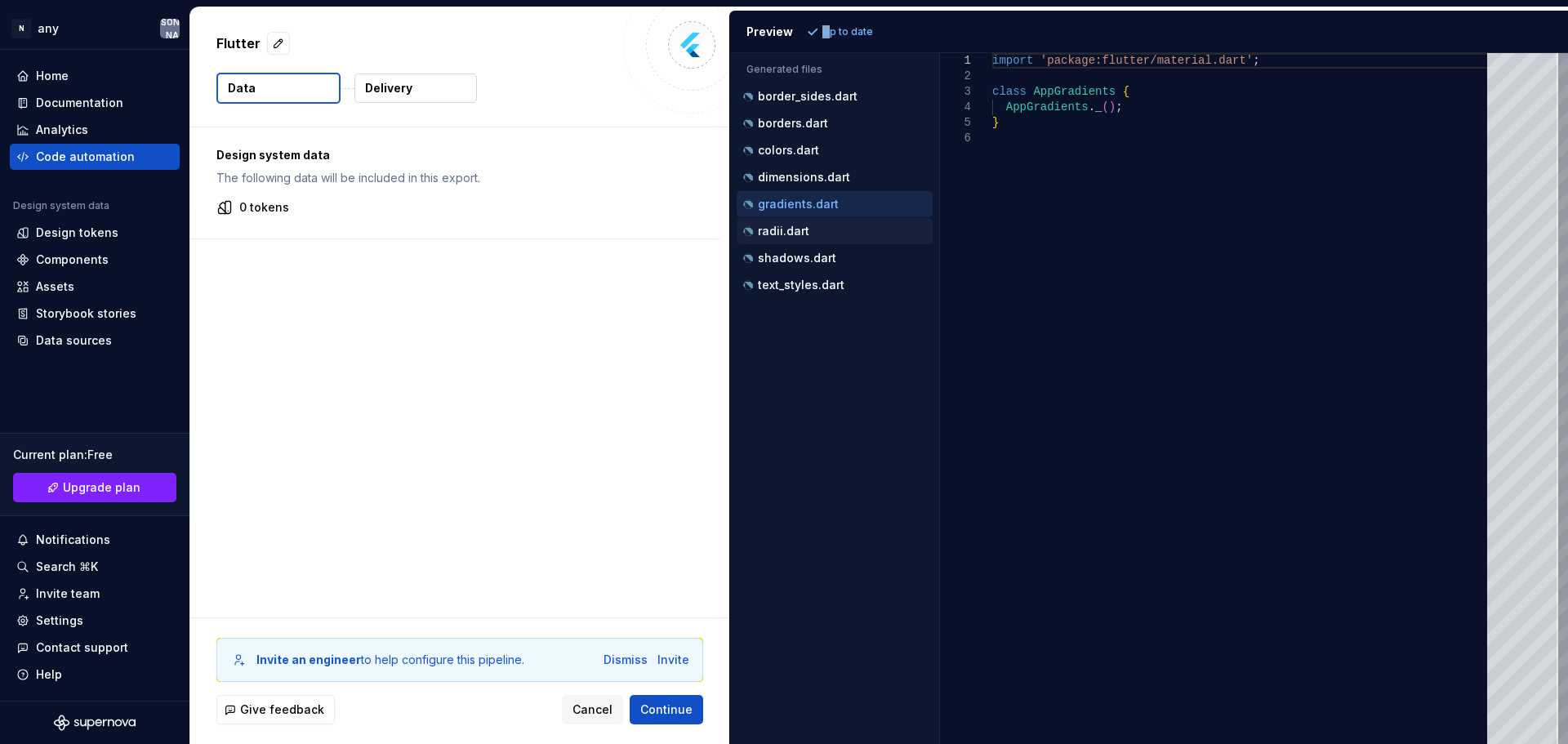
click at [801, 233] on p "radii.dart" at bounding box center [783, 231] width 52 height 13
click at [801, 250] on div "shadows.dart" at bounding box center [837, 258] width 193 height 16
click at [803, 292] on div "text_styles.dart" at bounding box center [837, 285] width 193 height 16
type textarea "**********"
click at [406, 91] on p "Delivery" at bounding box center [388, 88] width 47 height 16
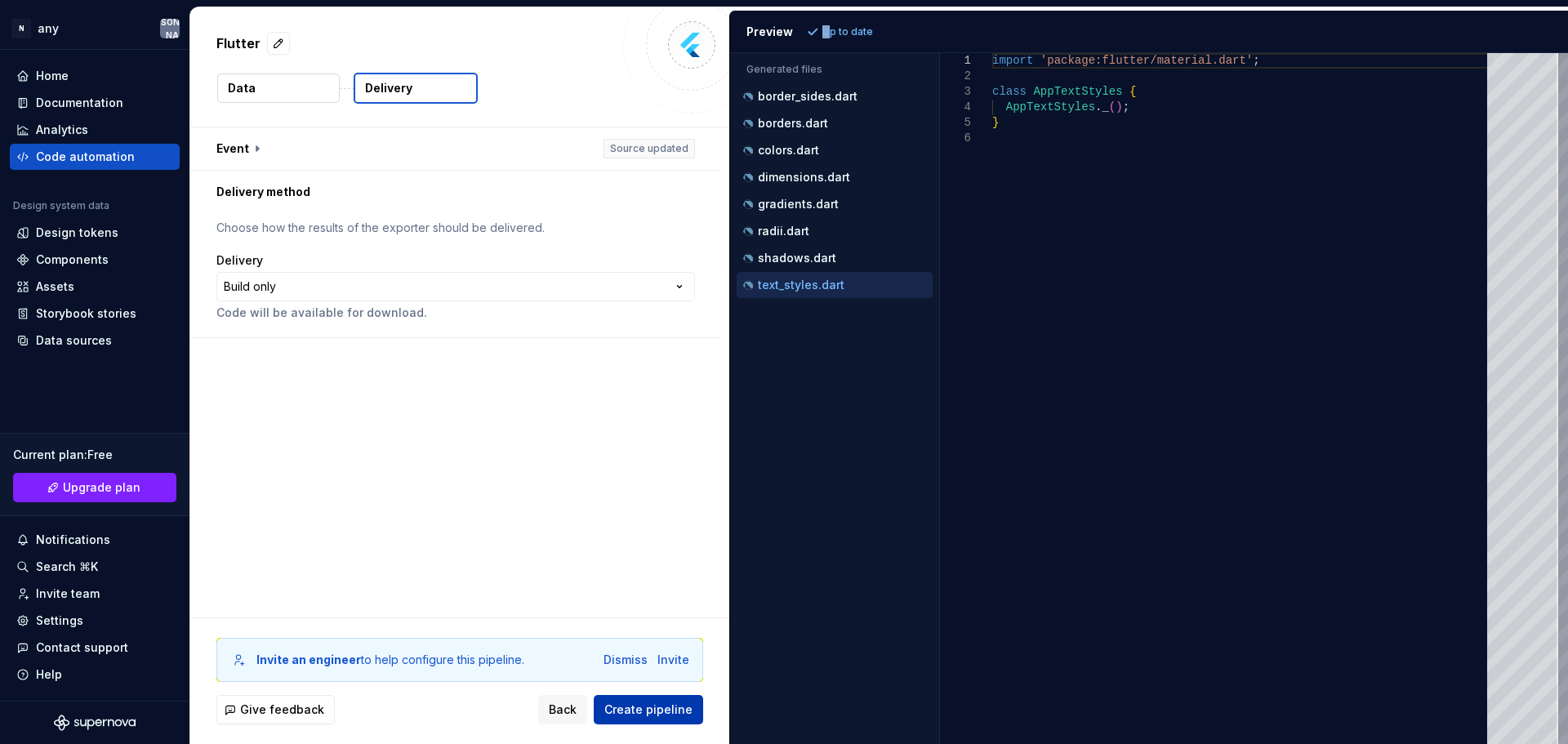
click at [657, 706] on span "Create pipeline" at bounding box center [648, 710] width 88 height 16
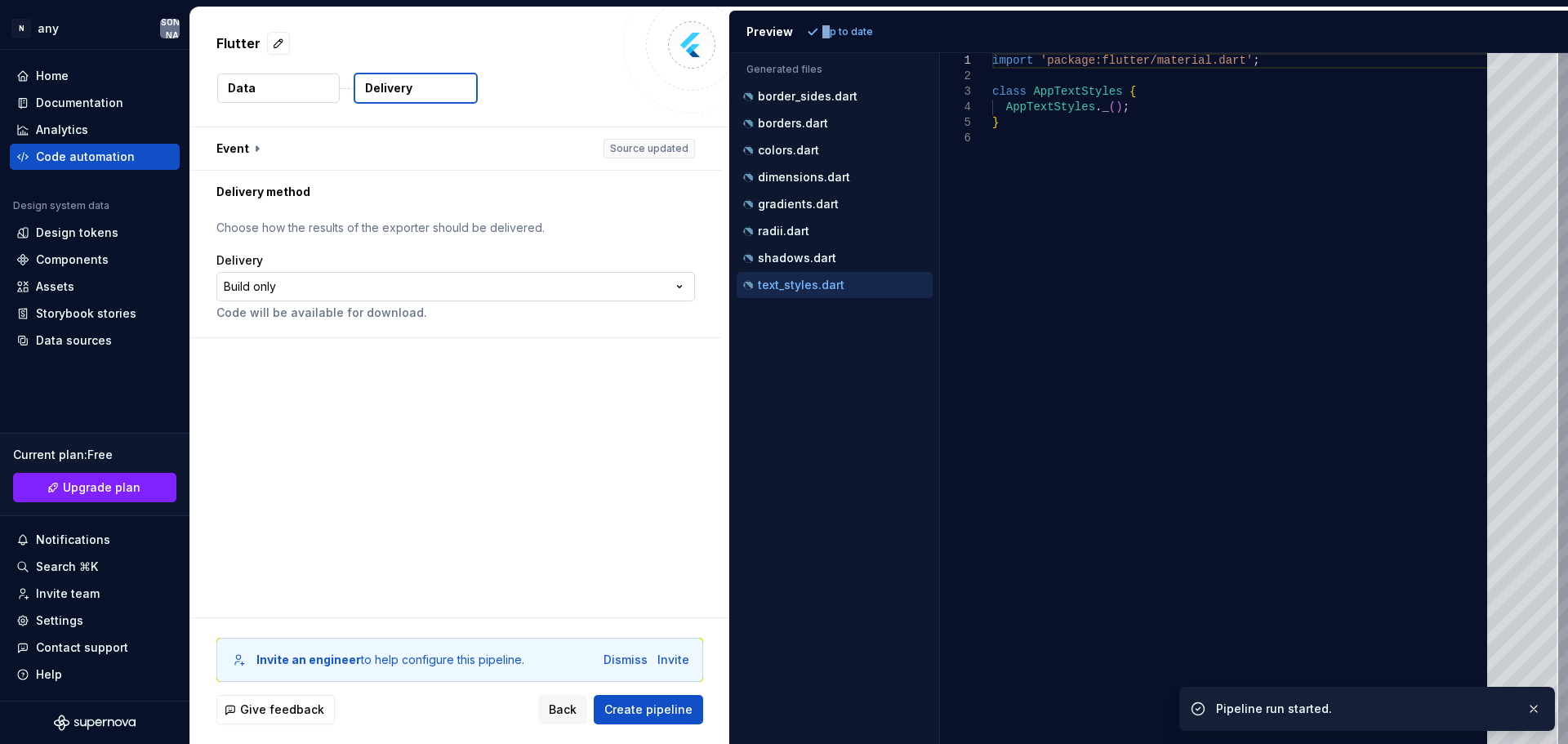
click at [628, 291] on html "**********" at bounding box center [784, 372] width 1568 height 744
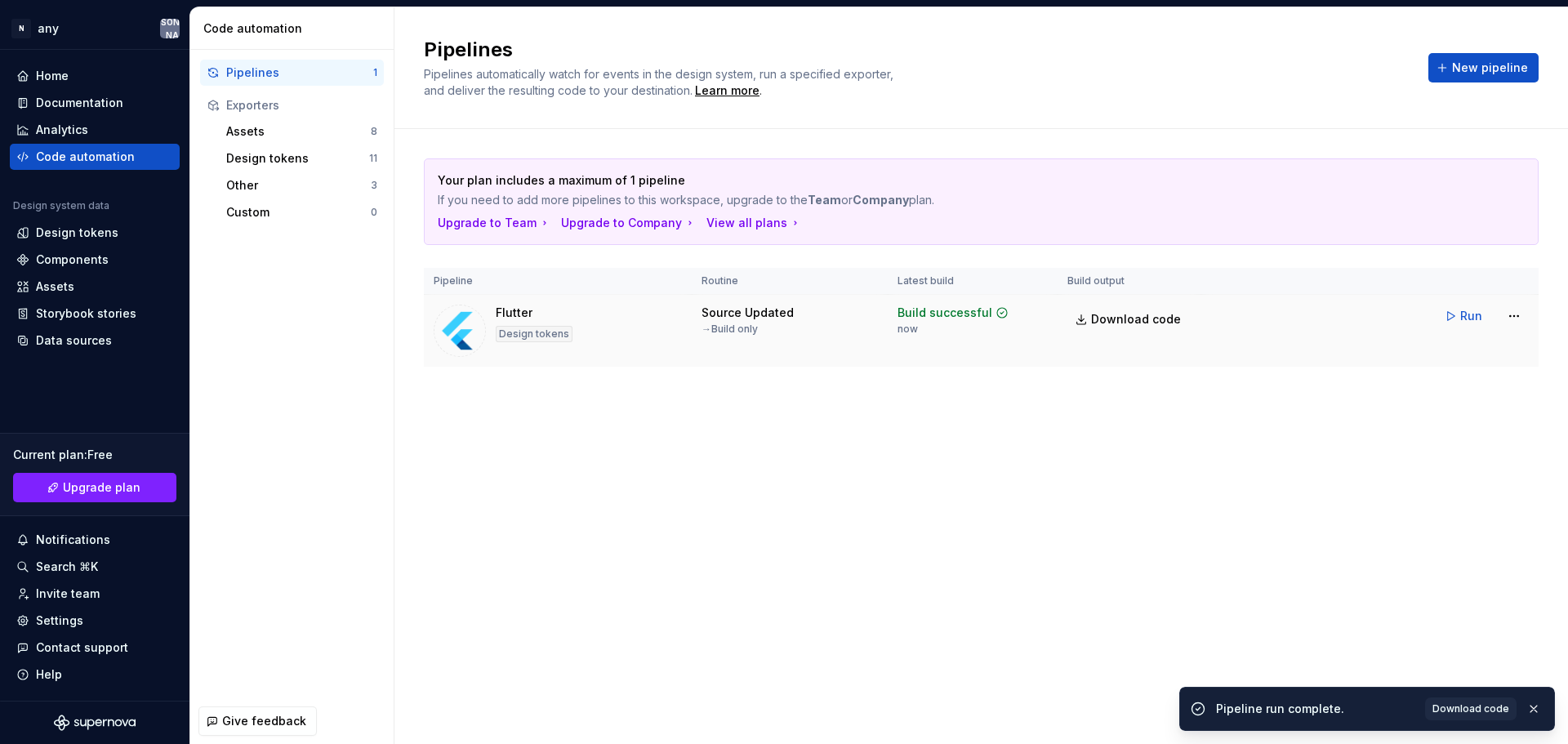
click at [627, 337] on div "Flutter Design tokens" at bounding box center [558, 331] width 248 height 52
click at [492, 317] on div "Flutter Design tokens" at bounding box center [558, 331] width 248 height 52
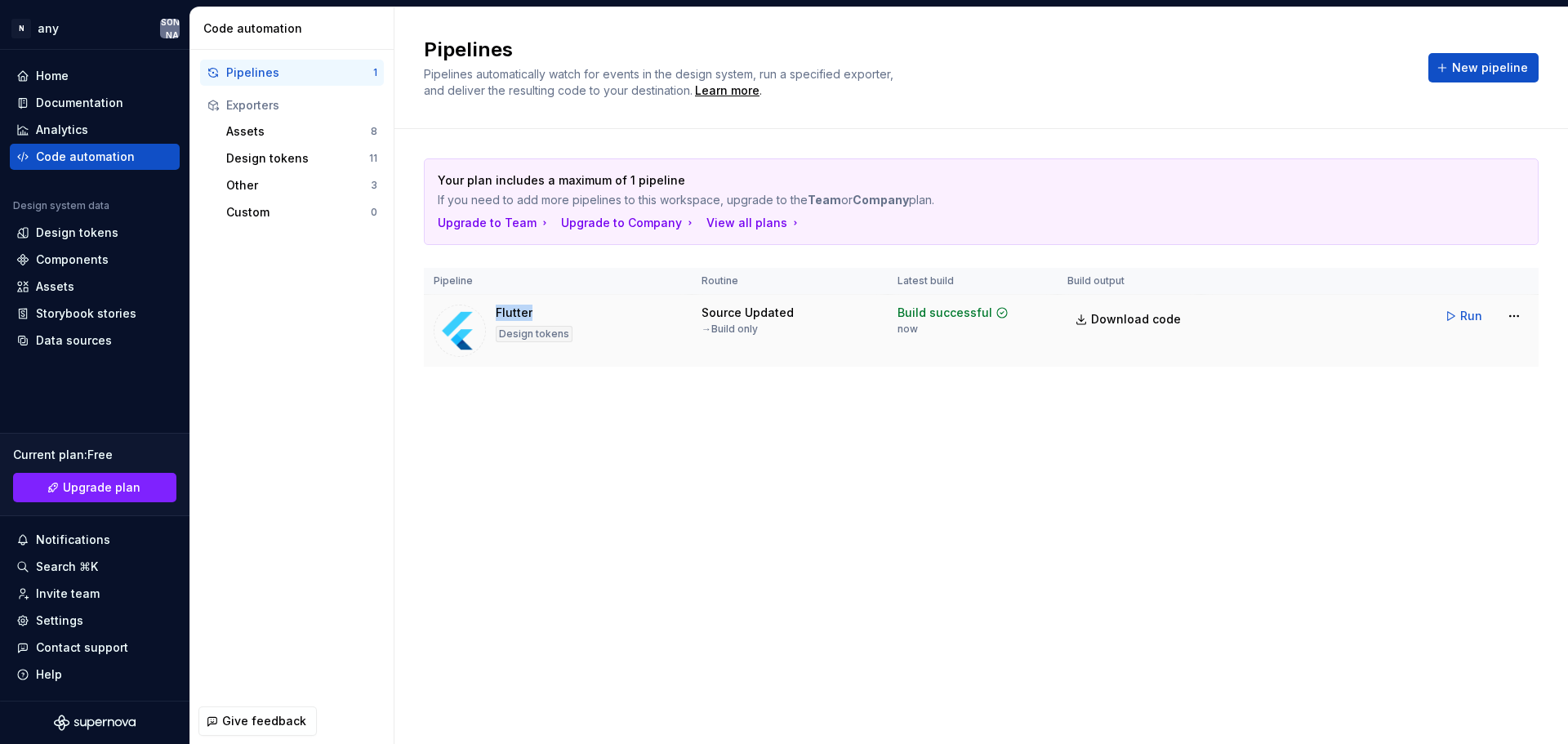
click at [492, 318] on div "Flutter Design tokens" at bounding box center [558, 331] width 248 height 52
click at [1510, 316] on html "N any 최 Home Documentation Analytics Code automation Design system data Design …" at bounding box center [784, 372] width 1568 height 744
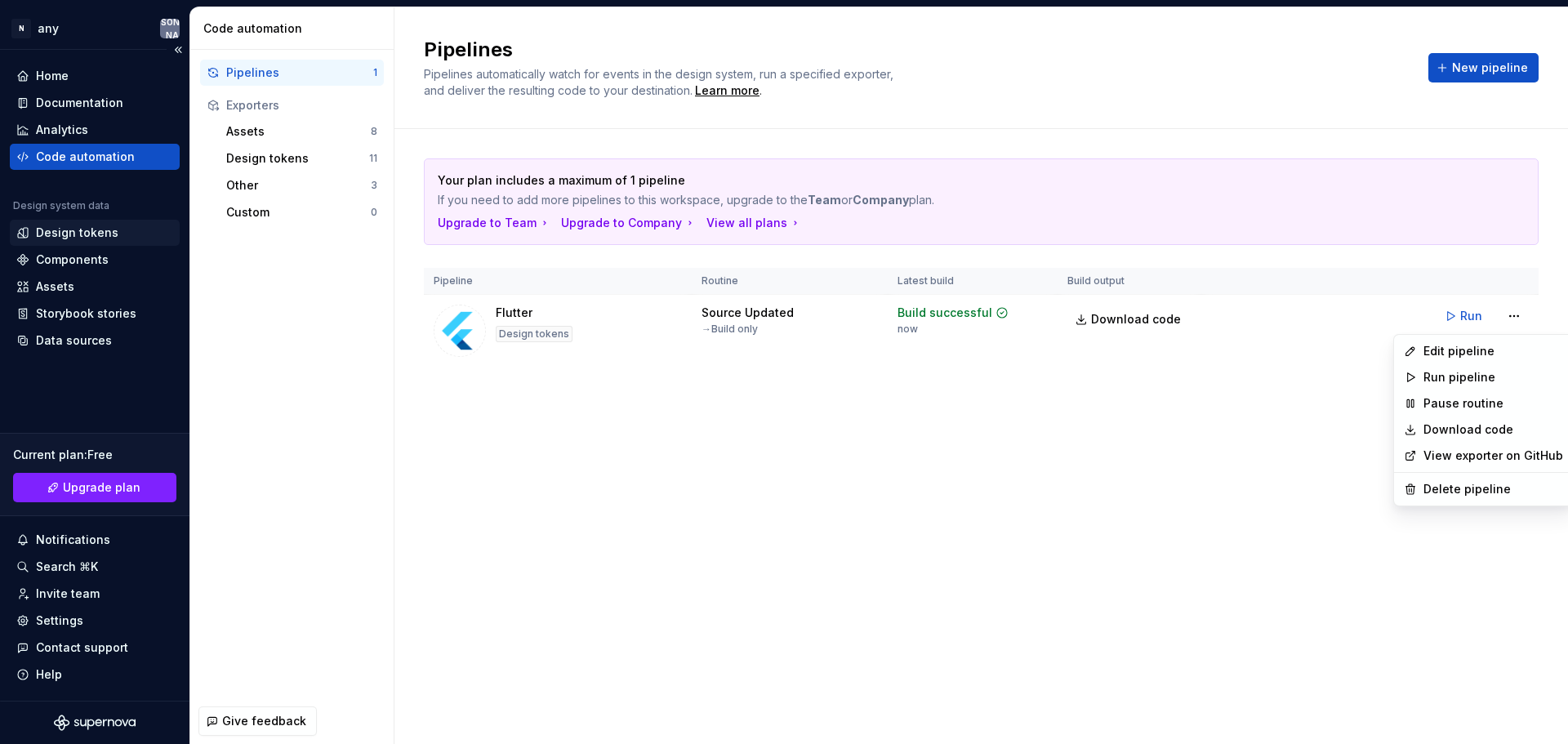
click at [106, 234] on html "N any 최 Home Documentation Analytics Code automation Design system data Design …" at bounding box center [784, 372] width 1568 height 744
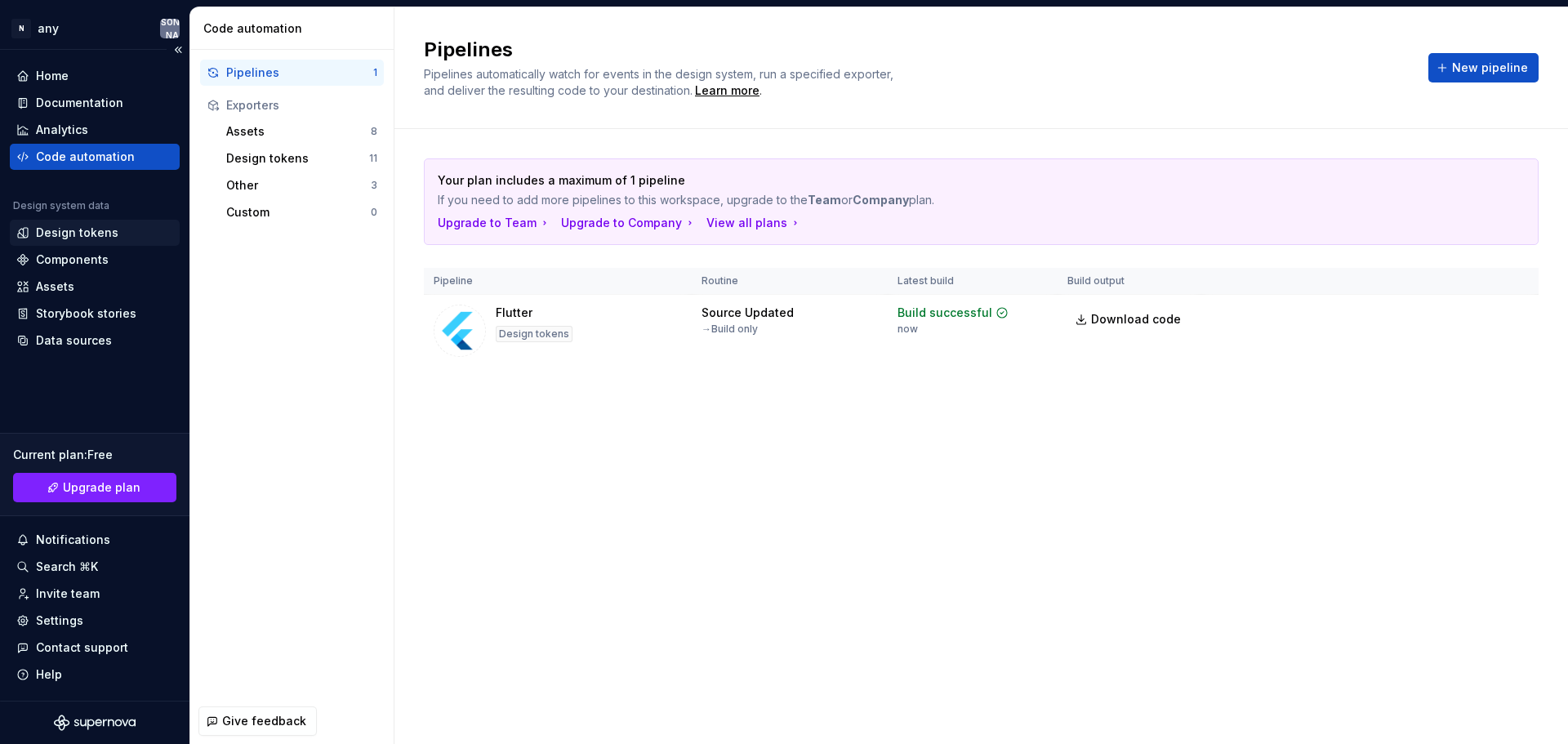
click at [106, 239] on div "Design tokens" at bounding box center [77, 233] width 82 height 16
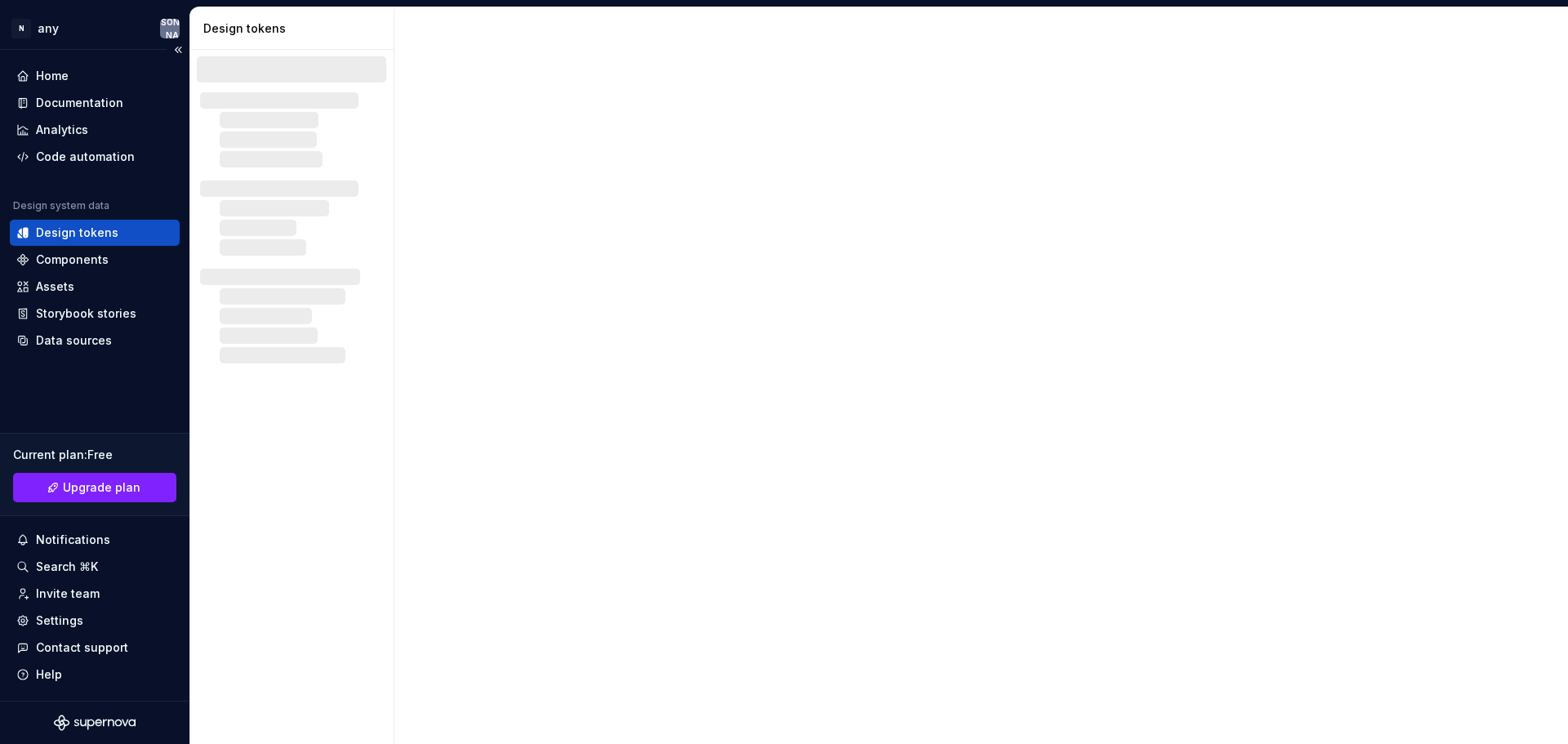
click at [96, 236] on div "Design tokens" at bounding box center [77, 233] width 82 height 16
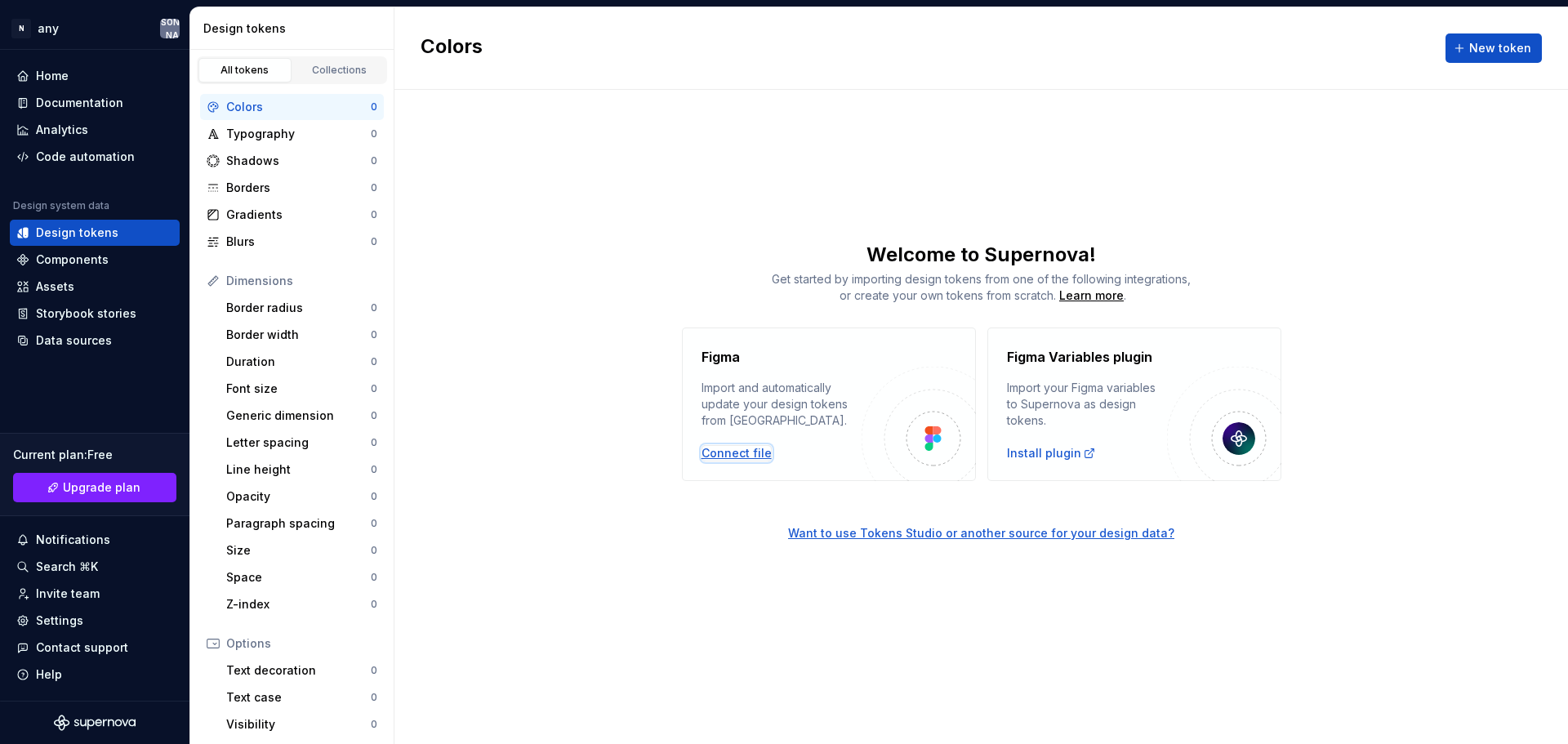
click at [734, 454] on div "Connect file" at bounding box center [737, 453] width 71 height 16
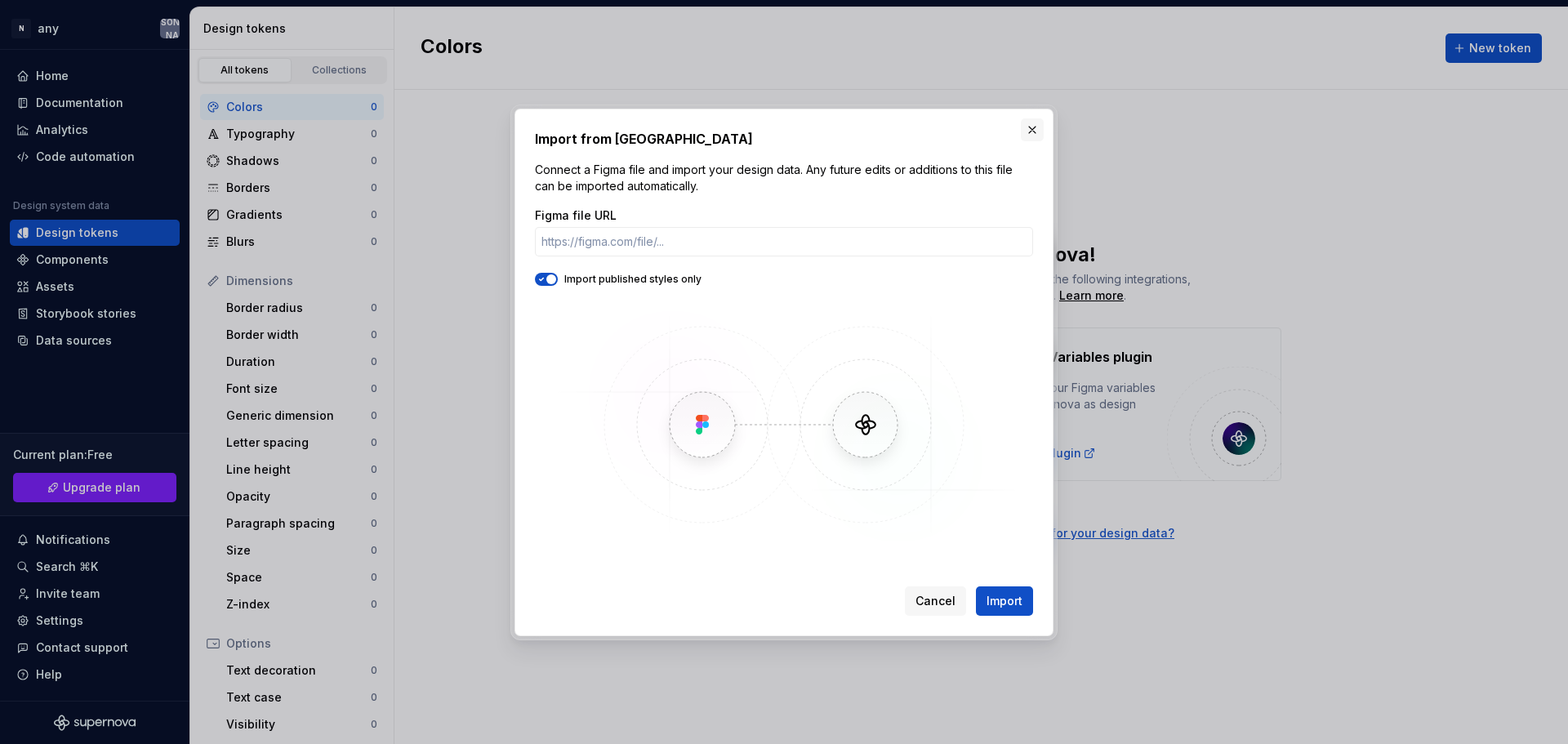
click at [1037, 128] on button "button" at bounding box center [1032, 129] width 23 height 23
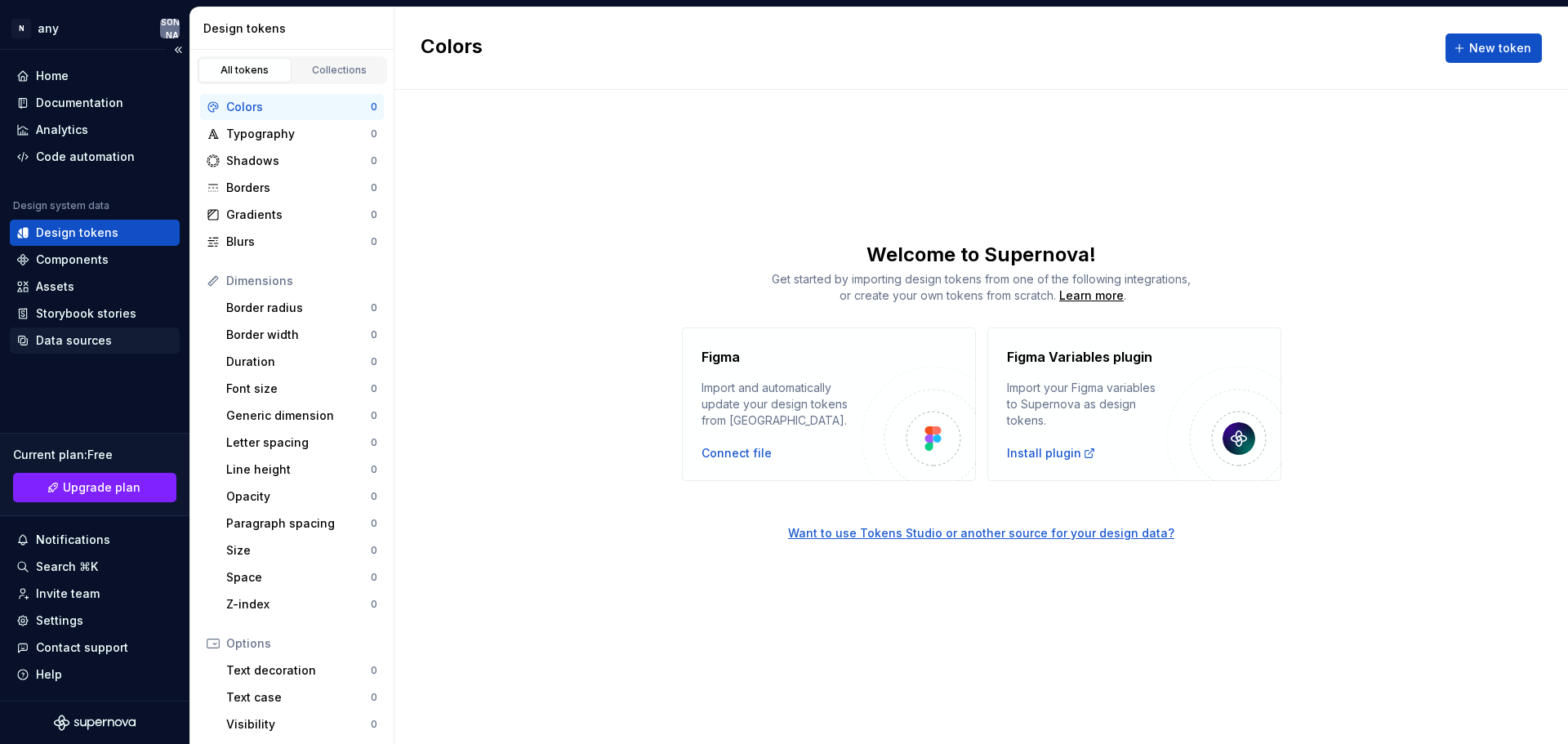
click at [58, 348] on div "Data sources" at bounding box center [74, 340] width 76 height 16
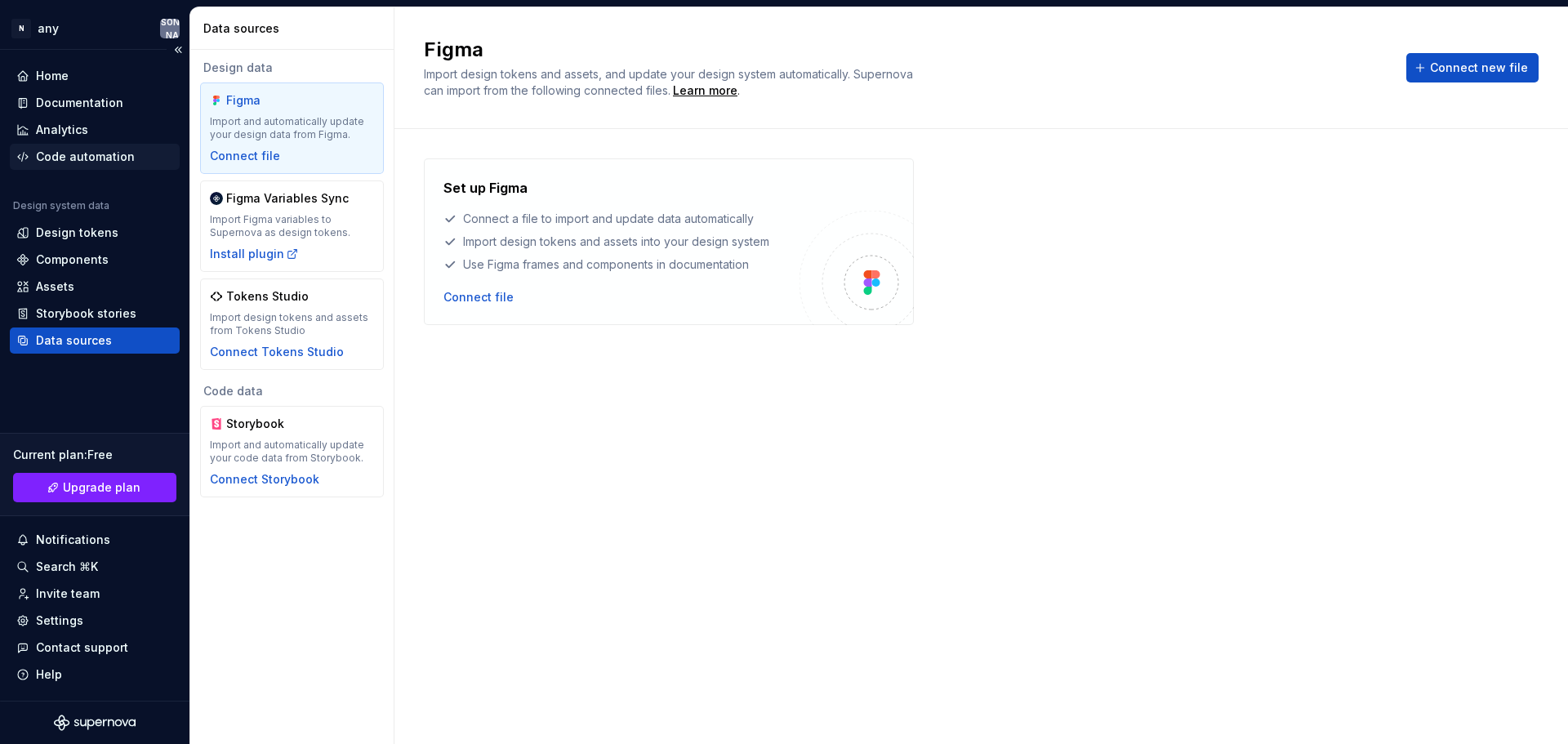
click at [97, 157] on div "Code automation" at bounding box center [85, 157] width 99 height 16
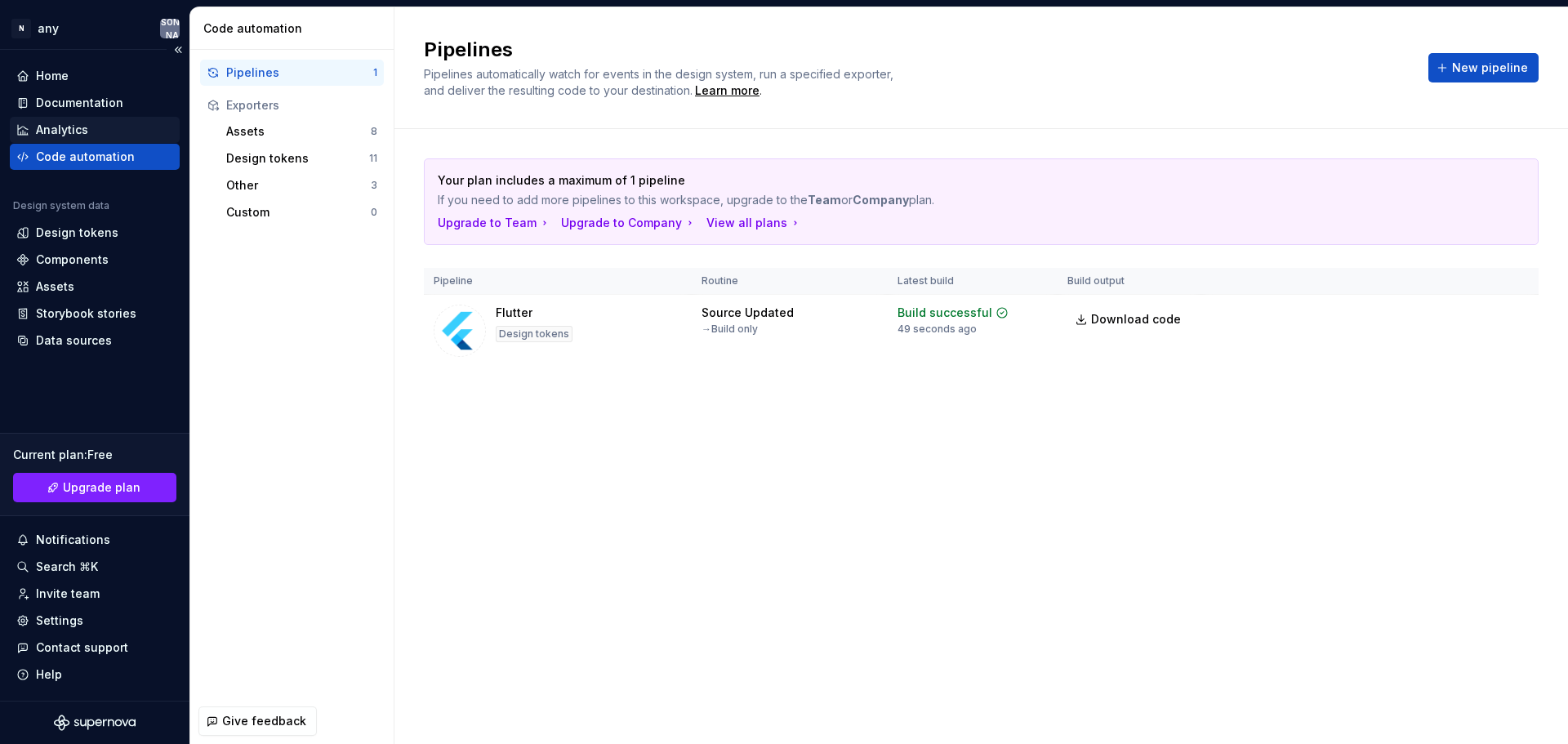
click at [62, 126] on div "Analytics" at bounding box center [62, 129] width 53 height 16
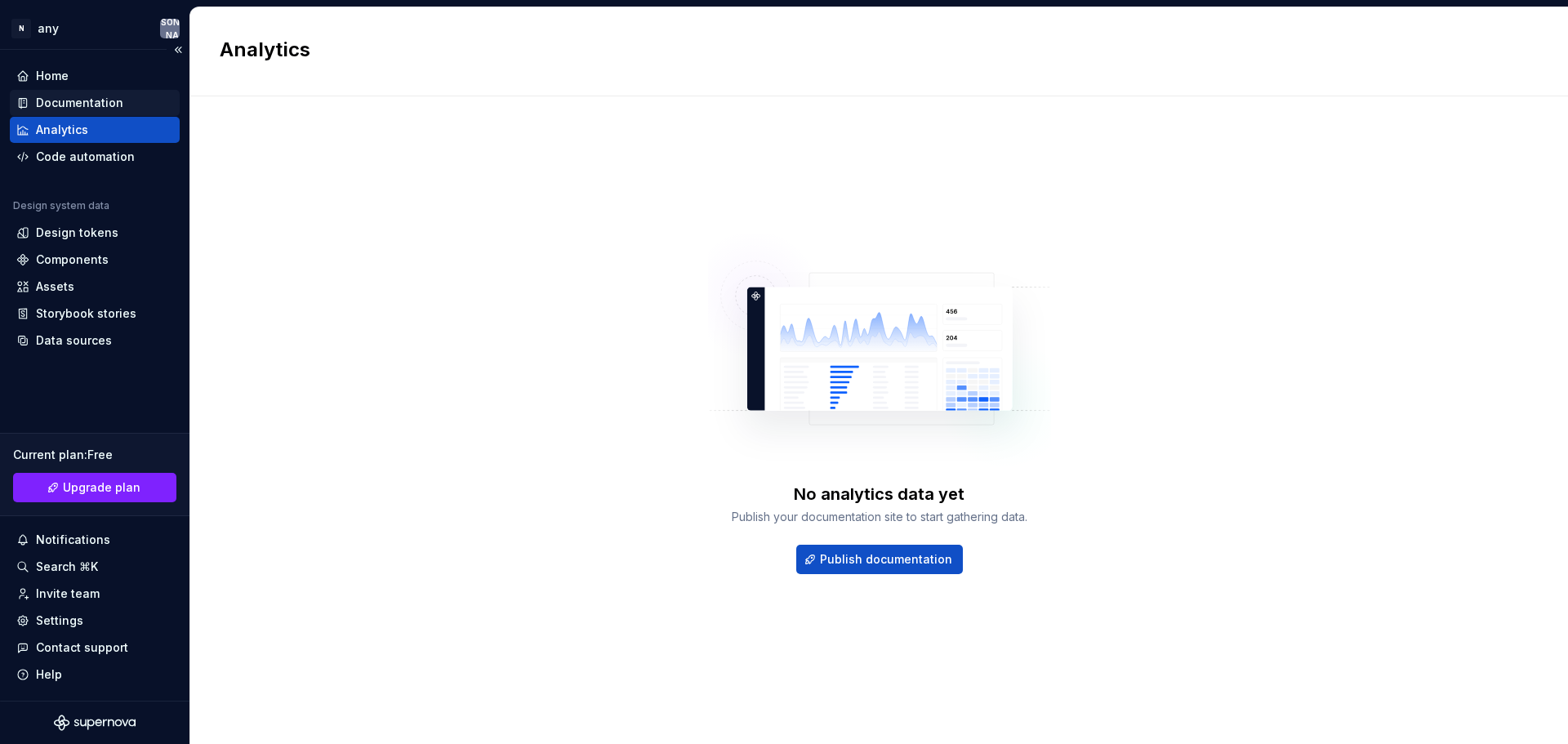
click at [85, 103] on div "Documentation" at bounding box center [80, 103] width 88 height 16
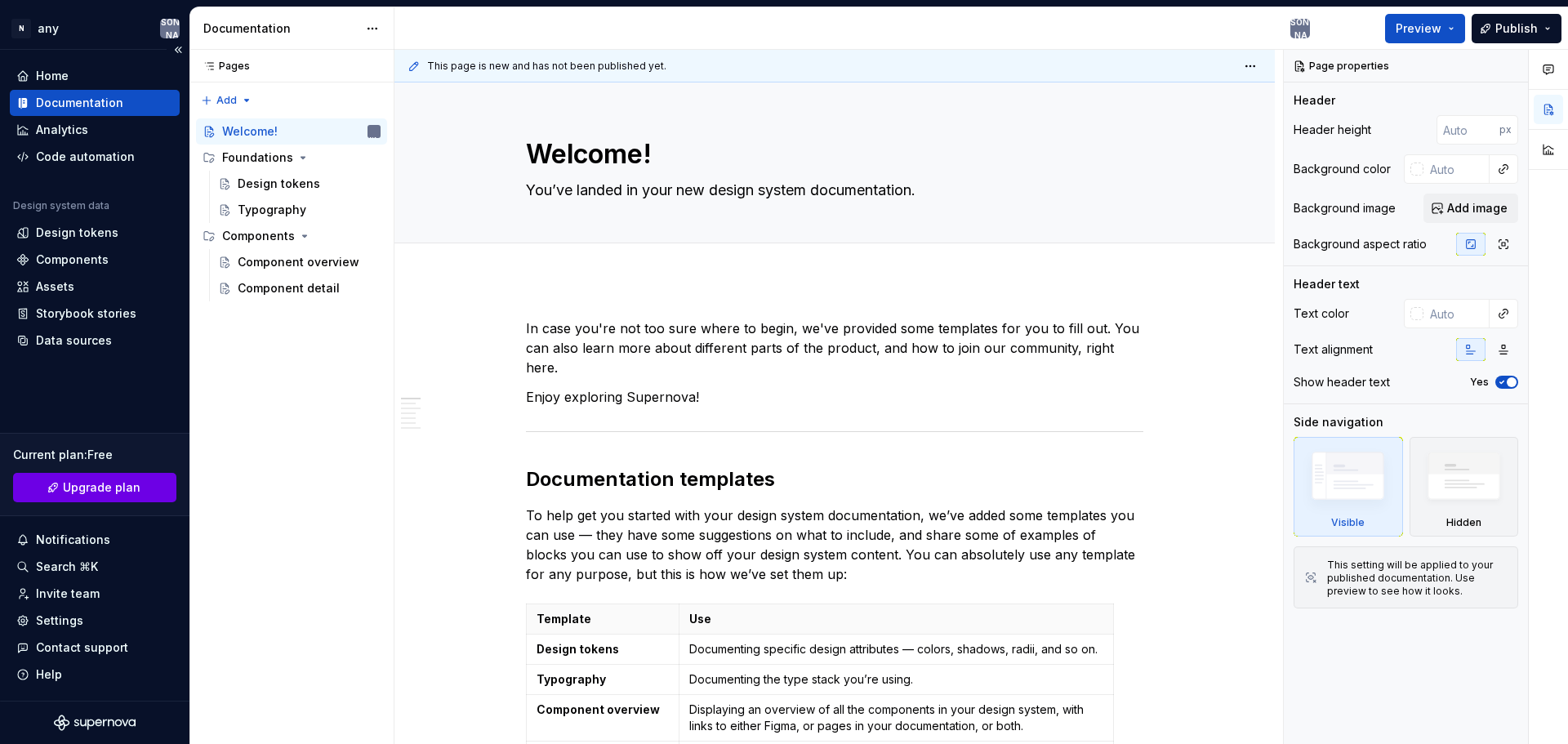
click at [106, 489] on span "Upgrade plan" at bounding box center [101, 488] width 78 height 16
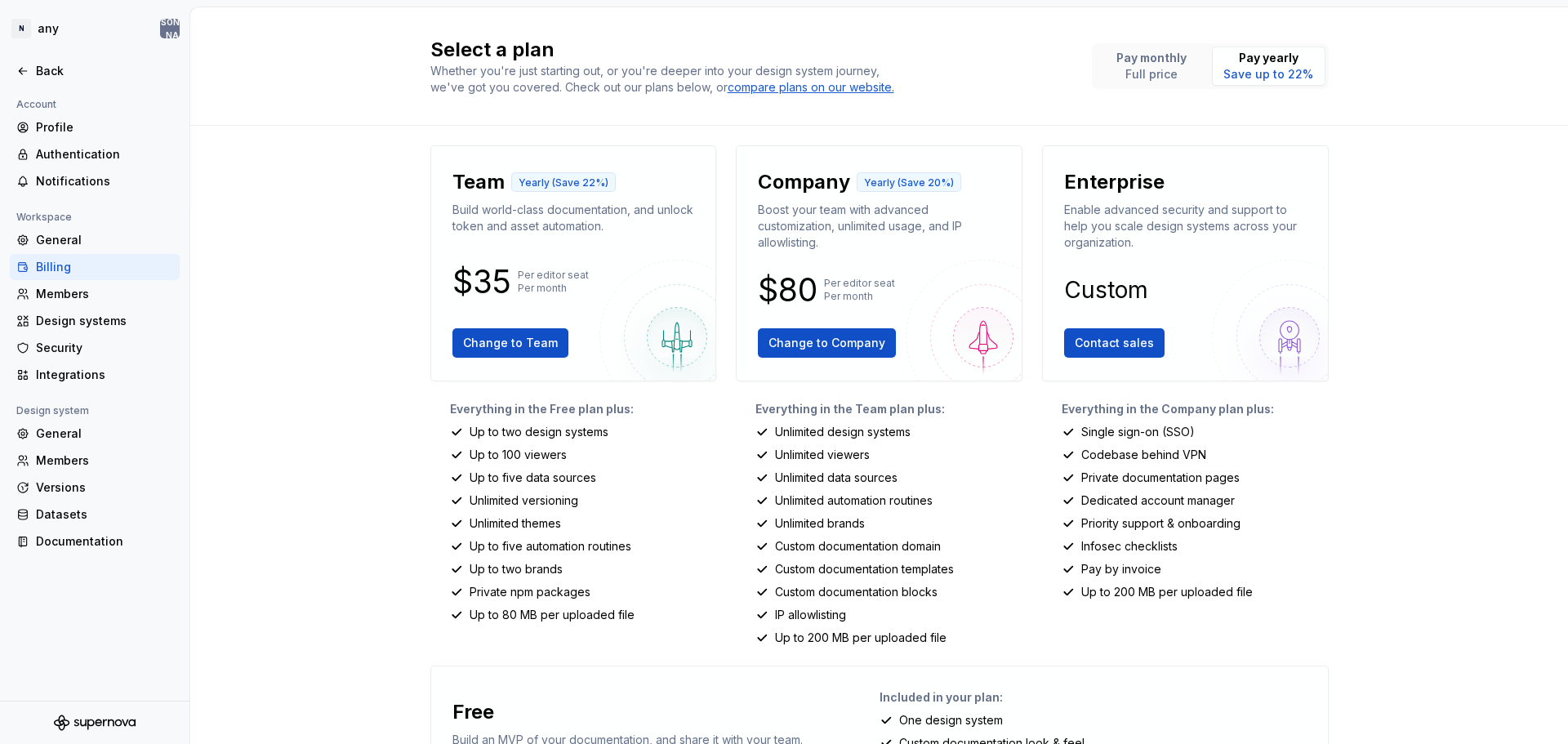
type textarea "*"
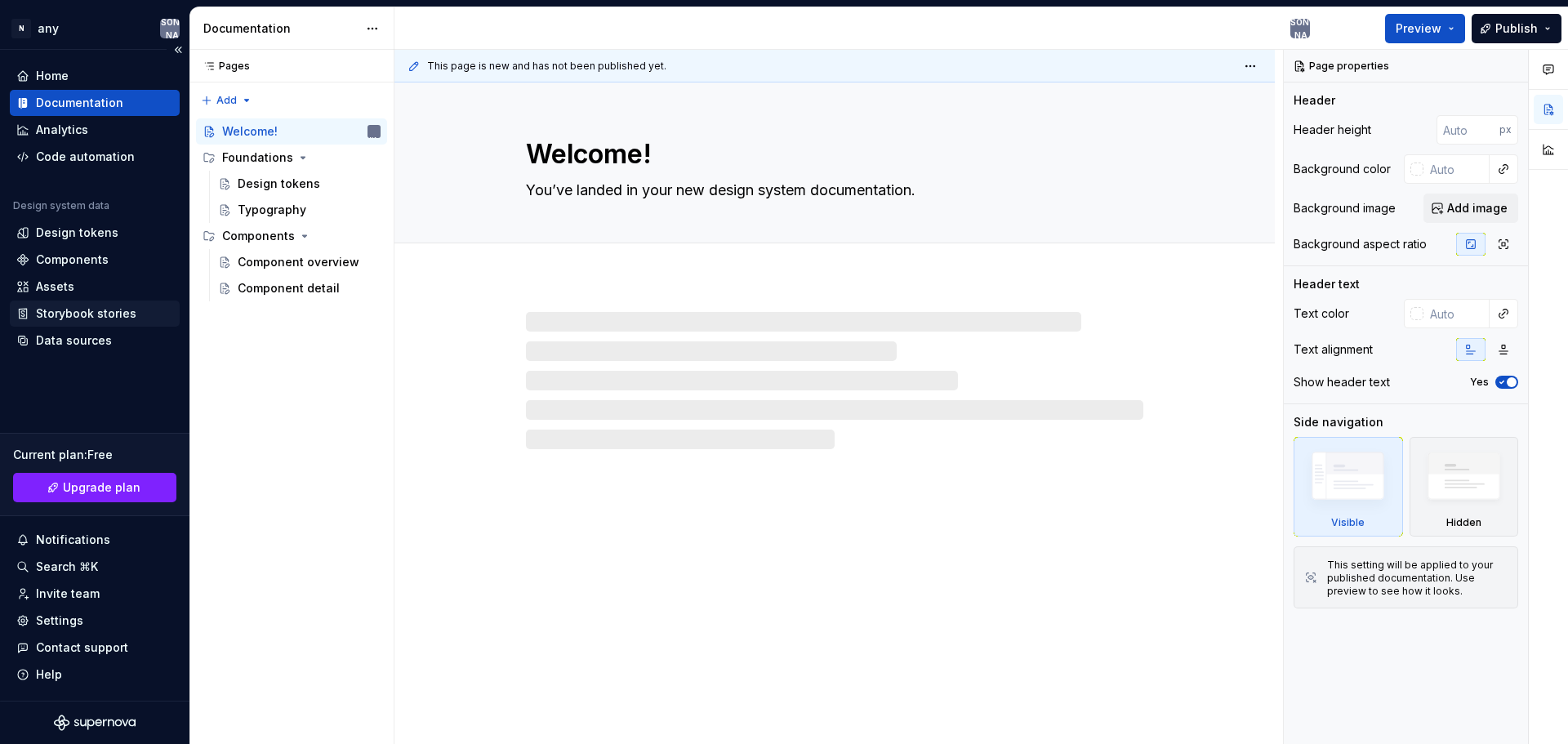
click at [98, 316] on div "Storybook stories" at bounding box center [86, 313] width 100 height 16
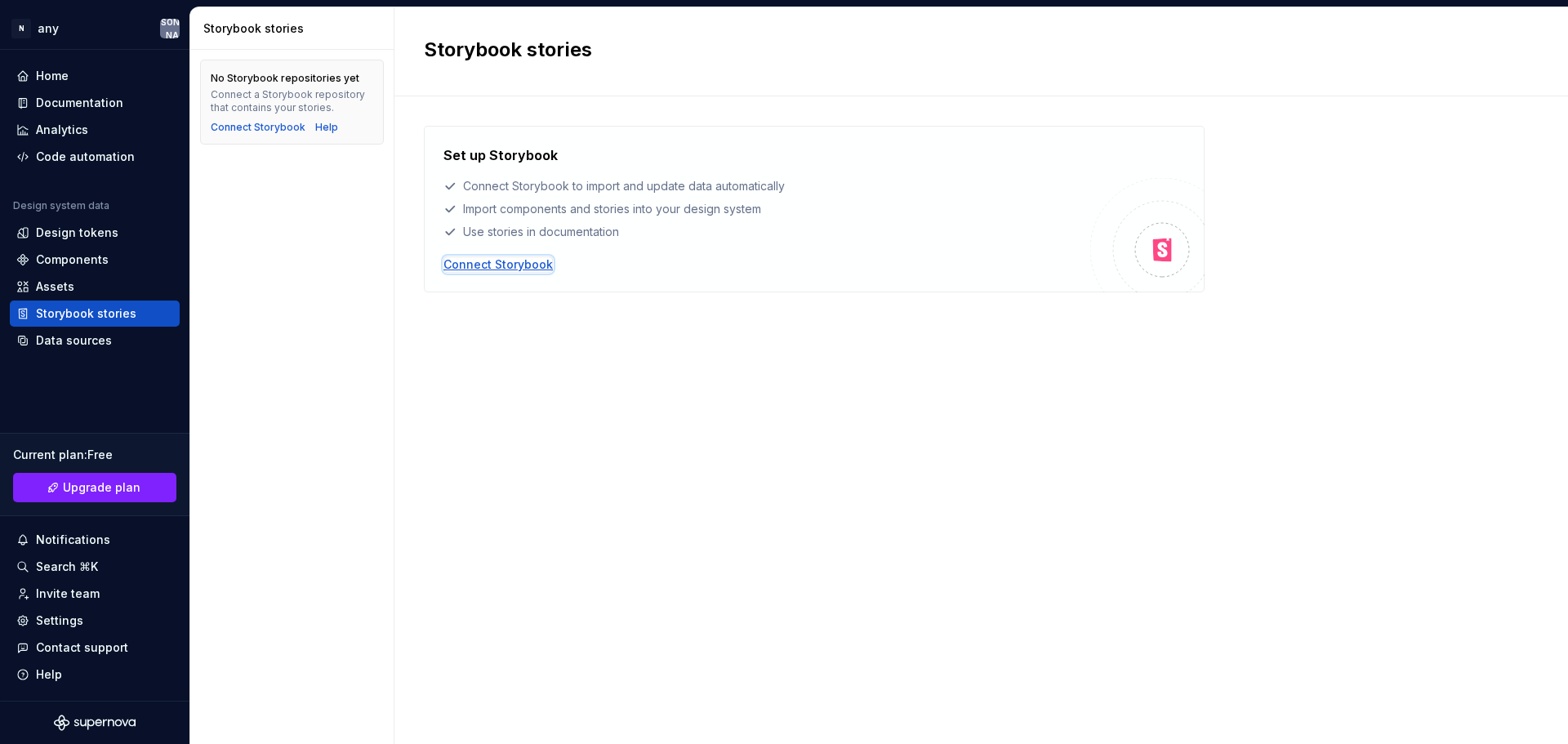
click at [511, 261] on div "Connect Storybook" at bounding box center [498, 264] width 110 height 16
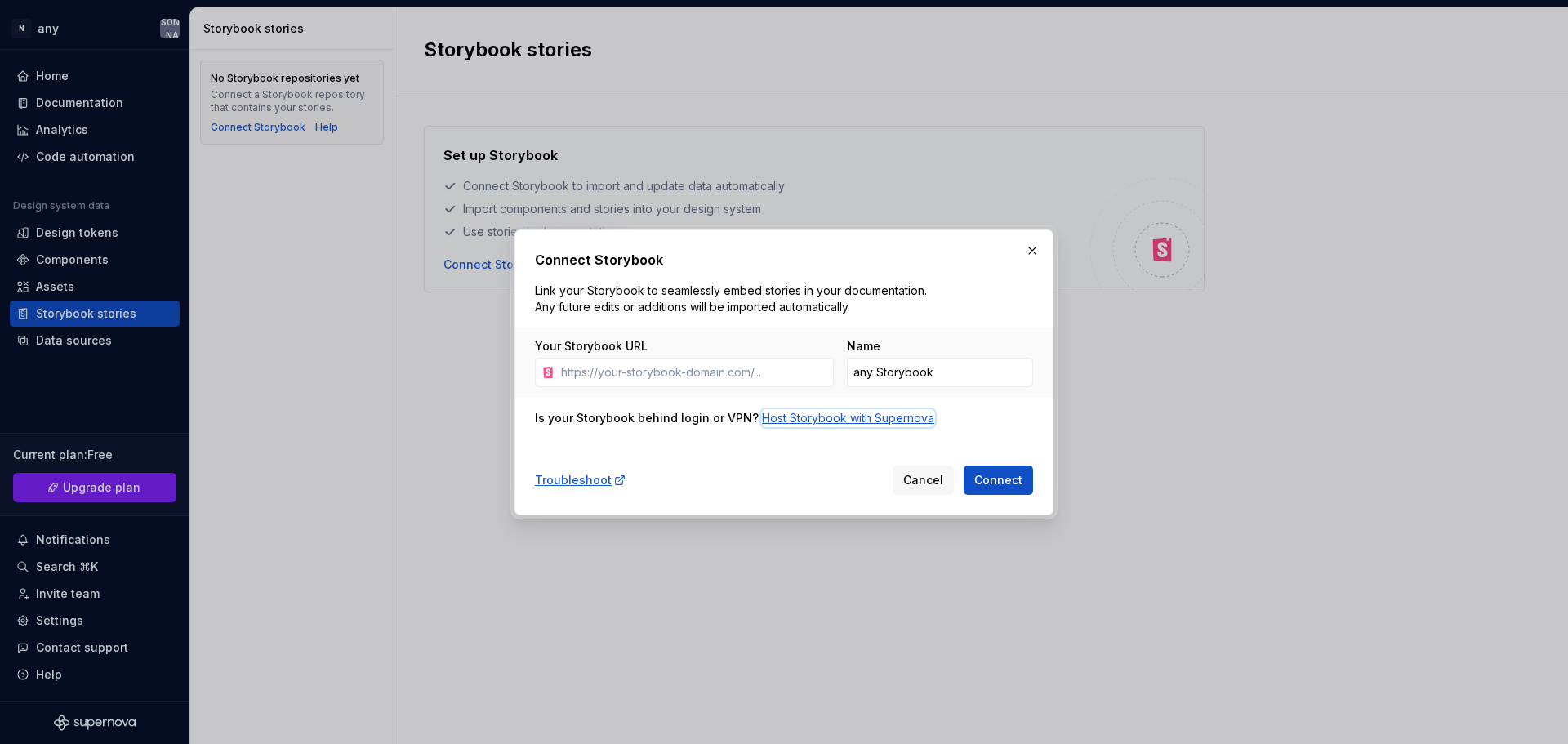
click at [846, 415] on div "Host Storybook with Supernova" at bounding box center [848, 418] width 172 height 16
